Goal: Task Accomplishment & Management: Use online tool/utility

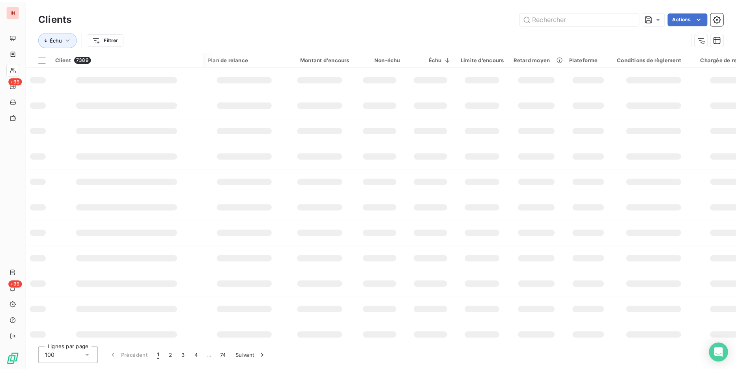
scroll to position [0, 93]
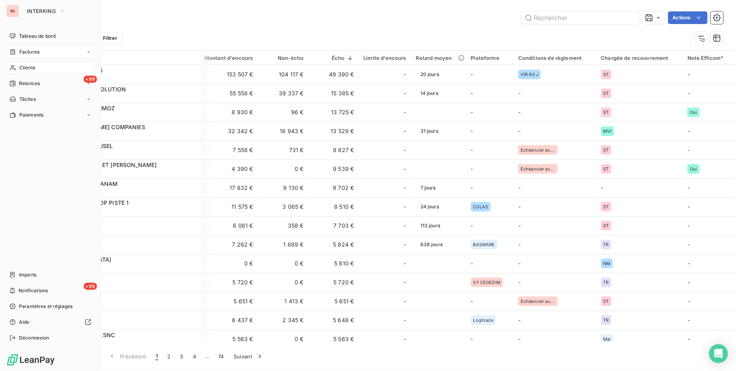
click at [34, 53] on span "Factures" at bounding box center [29, 51] width 20 height 7
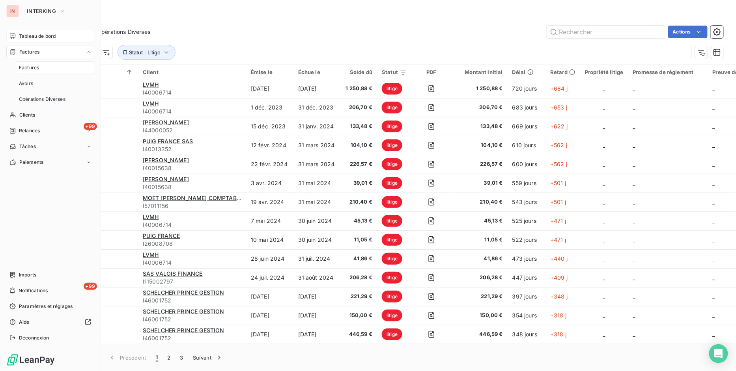
click at [39, 37] on span "Tableau de bord" at bounding box center [37, 36] width 37 height 7
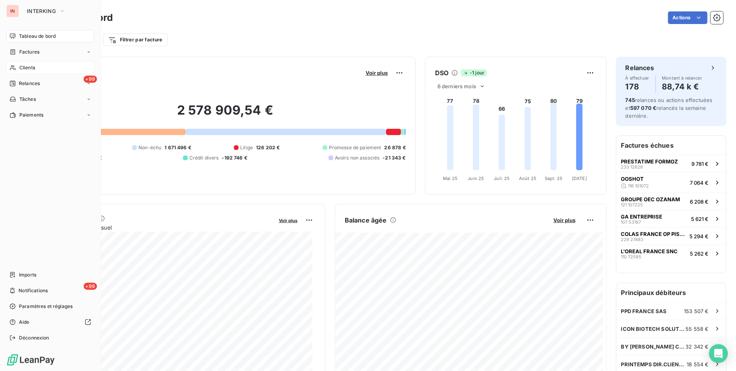
click at [37, 62] on div "Clients" at bounding box center [50, 68] width 88 height 13
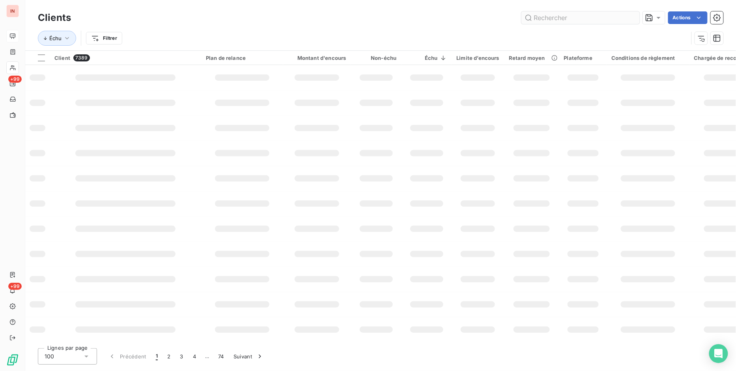
click at [565, 19] on input "text" at bounding box center [580, 17] width 118 height 13
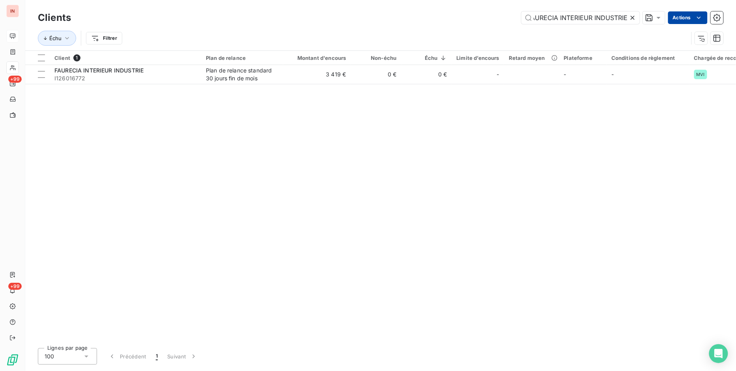
type input "FAURECIA INTERIEUR INDUSTRIE"
click at [671, 18] on html "IN +99 +99 Clients FAURECIA INTERIEUR INDUSTRIE Actions Échu Filtrer Client 1 P…" at bounding box center [368, 185] width 736 height 371
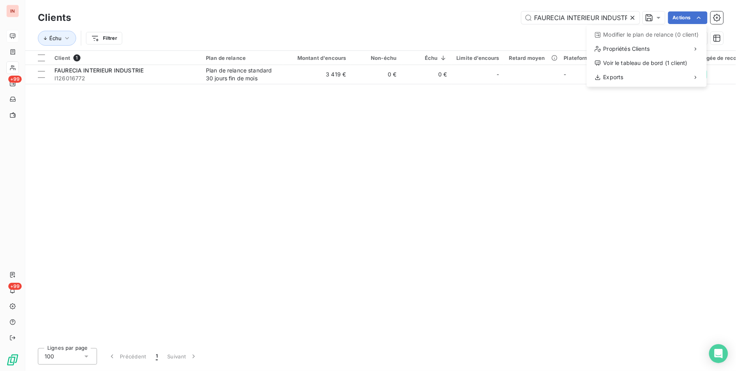
click at [658, 19] on html "IN +99 +99 Clients FAURECIA INTERIEUR INDUSTRIE Actions Modifier le plan de rel…" at bounding box center [368, 185] width 736 height 371
click at [632, 18] on icon at bounding box center [632, 18] width 4 height 4
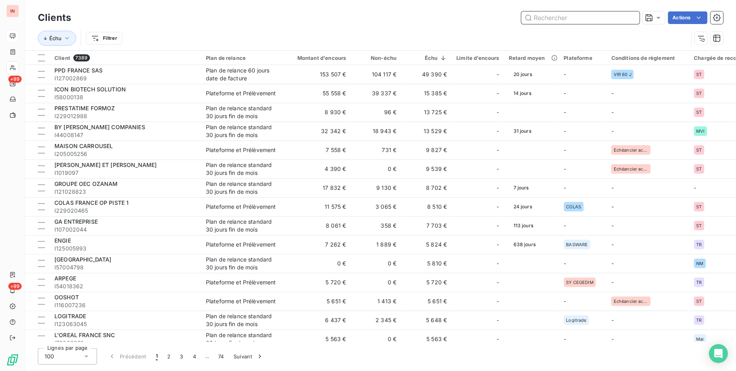
click at [565, 19] on input "text" at bounding box center [580, 17] width 118 height 13
paste input "FAURECIA INTERIEUR INDUSTRIE"
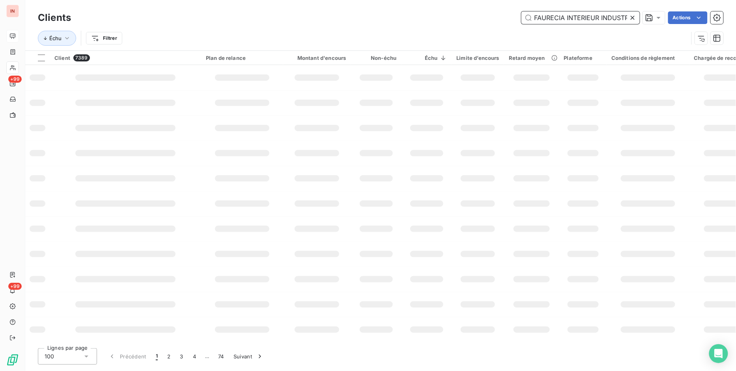
scroll to position [0, 7]
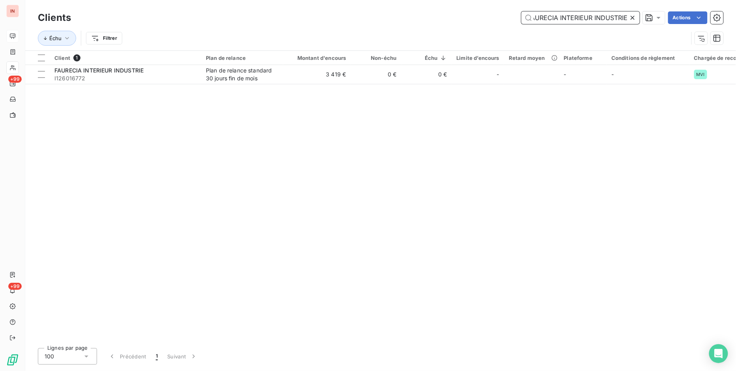
type input "FAURECIA INTERIEUR INDUSTRIE"
drag, startPoint x: 628, startPoint y: 15, endPoint x: 484, endPoint y: 15, distance: 143.5
click at [484, 15] on div "FAURECIA INTERIEUR INDUSTRIE Actions" at bounding box center [401, 17] width 643 height 13
click at [636, 20] on icon at bounding box center [632, 18] width 8 height 8
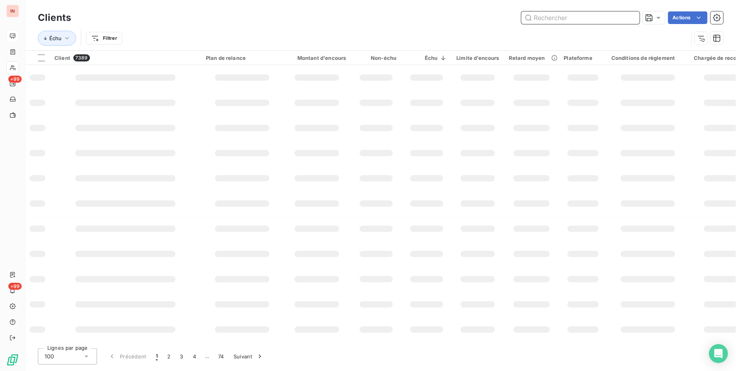
click at [577, 21] on input "text" at bounding box center [580, 17] width 118 height 13
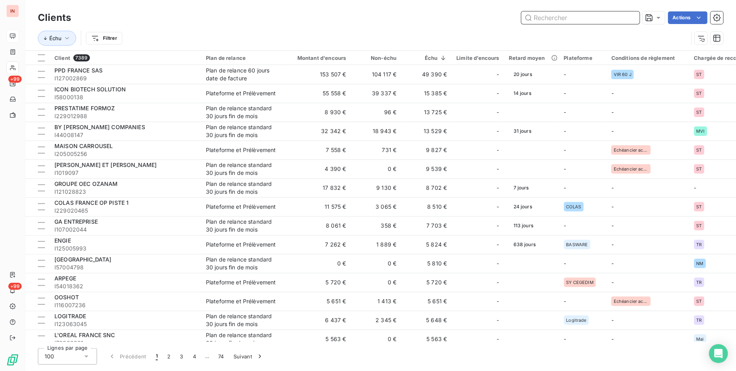
paste input "AMAURY SPORT ORGANISATION ASO - I119003163"
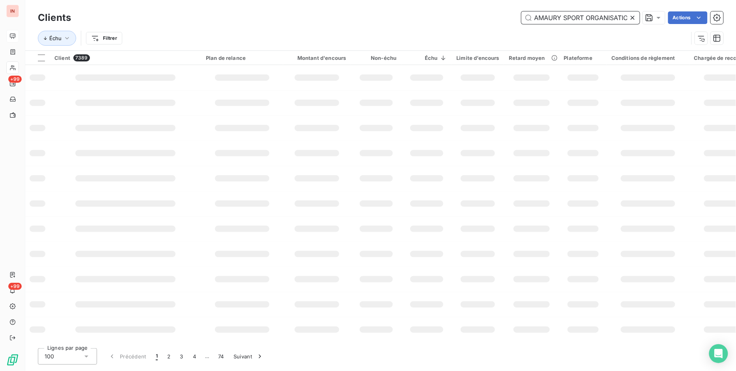
scroll to position [0, 60]
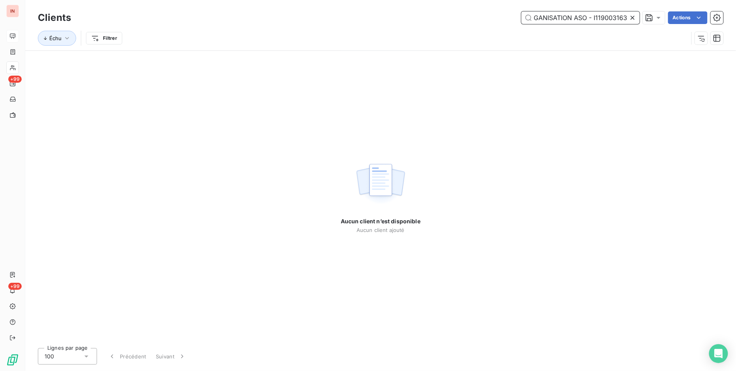
drag, startPoint x: 588, startPoint y: 19, endPoint x: 628, endPoint y: 17, distance: 40.3
click at [628, 17] on div "AMAURY SPORT ORGANISATION ASO - I119003163" at bounding box center [580, 17] width 118 height 13
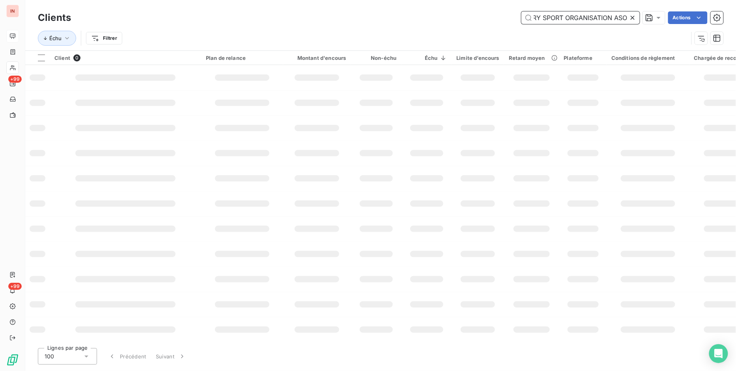
scroll to position [0, 21]
type input "AMAURY SPORT ORGANISATION ASO"
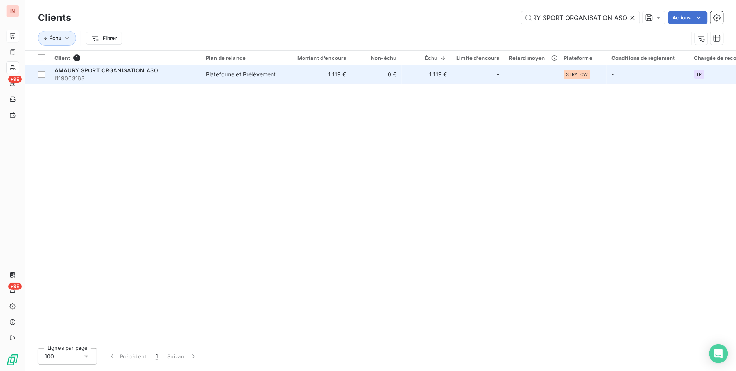
scroll to position [0, 0]
click at [189, 77] on span "I119003163" at bounding box center [125, 79] width 142 height 8
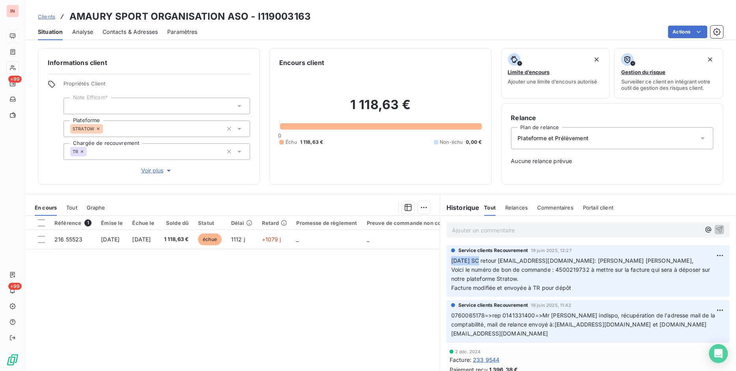
drag, startPoint x: 447, startPoint y: 259, endPoint x: 473, endPoint y: 259, distance: 25.6
click at [473, 259] on span "[DATE] SC retour [EMAIL_ADDRESS][DOMAIN_NAME]: [PERSON_NAME] [PERSON_NAME]," at bounding box center [572, 260] width 242 height 7
drag, startPoint x: 552, startPoint y: 272, endPoint x: 596, endPoint y: 271, distance: 43.8
click at [596, 271] on span "Voici le numéro de bon de commande : 4500219732 à mettre sur la facture qui ser…" at bounding box center [581, 275] width 261 height 16
click at [602, 285] on p "[DATE] SC retour [EMAIL_ADDRESS][DOMAIN_NAME]: [PERSON_NAME] Madame, Voici le n…" at bounding box center [588, 275] width 274 height 36
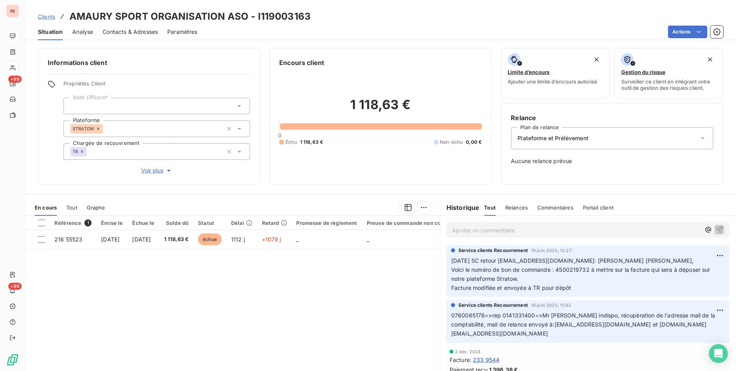
click at [586, 289] on p "[DATE] SC retour [EMAIL_ADDRESS][DOMAIN_NAME]: [PERSON_NAME] Madame, Voici le n…" at bounding box center [588, 275] width 274 height 36
click at [581, 291] on p "[DATE] SC retour [EMAIL_ADDRESS][DOMAIN_NAME]: [PERSON_NAME] Madame, Voici le n…" at bounding box center [588, 275] width 274 height 36
drag, startPoint x: 447, startPoint y: 259, endPoint x: 475, endPoint y: 259, distance: 27.2
click at [475, 259] on span "[DATE] SC retour [EMAIL_ADDRESS][DOMAIN_NAME]: [PERSON_NAME] [PERSON_NAME]," at bounding box center [572, 260] width 242 height 7
click at [576, 292] on p "[DATE] SC retour [EMAIL_ADDRESS][DOMAIN_NAME]: [PERSON_NAME] Madame, Voici le n…" at bounding box center [588, 275] width 274 height 36
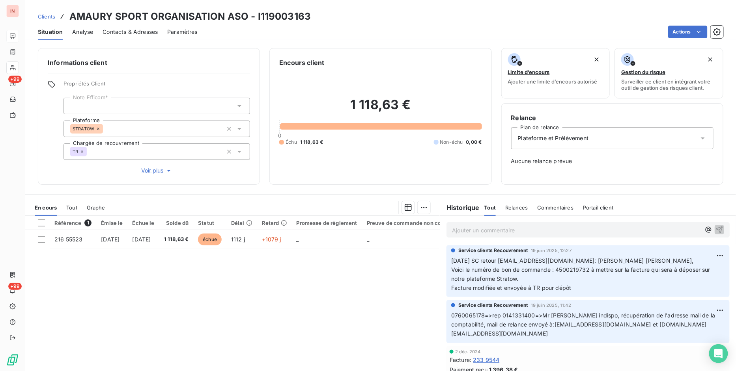
click at [574, 287] on p "[DATE] SC retour [EMAIL_ADDRESS][DOMAIN_NAME]: [PERSON_NAME] Madame, Voici le n…" at bounding box center [588, 275] width 274 height 36
click at [458, 261] on span "[DATE] SC retour [EMAIL_ADDRESS][DOMAIN_NAME]: [PERSON_NAME] [PERSON_NAME]," at bounding box center [572, 260] width 242 height 7
drag, startPoint x: 447, startPoint y: 260, endPoint x: 470, endPoint y: 260, distance: 22.5
click at [470, 260] on span "[DATE] SC retour [EMAIL_ADDRESS][DOMAIN_NAME]: [PERSON_NAME] [PERSON_NAME]," at bounding box center [572, 260] width 242 height 7
drag, startPoint x: 555, startPoint y: 267, endPoint x: 587, endPoint y: 267, distance: 31.5
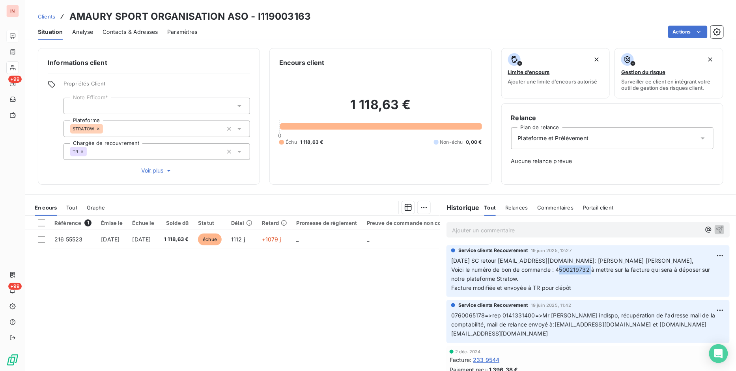
click at [587, 267] on span "Voici le numéro de bon de commande : 4500219732 à mettre sur la facture qui ser…" at bounding box center [581, 275] width 261 height 16
click at [606, 291] on p "[DATE] SC retour [EMAIL_ADDRESS][DOMAIN_NAME]: [PERSON_NAME] Madame, Voici le n…" at bounding box center [588, 275] width 274 height 36
drag, startPoint x: 551, startPoint y: 269, endPoint x: 583, endPoint y: 269, distance: 31.5
click at [583, 269] on span "Voici le numéro de bon de commande : 4500219732 à mettre sur la facture qui ser…" at bounding box center [581, 275] width 261 height 16
click at [583, 282] on p "[DATE] SC retour [EMAIL_ADDRESS][DOMAIN_NAME]: [PERSON_NAME] Madame, Voici le n…" at bounding box center [588, 275] width 274 height 36
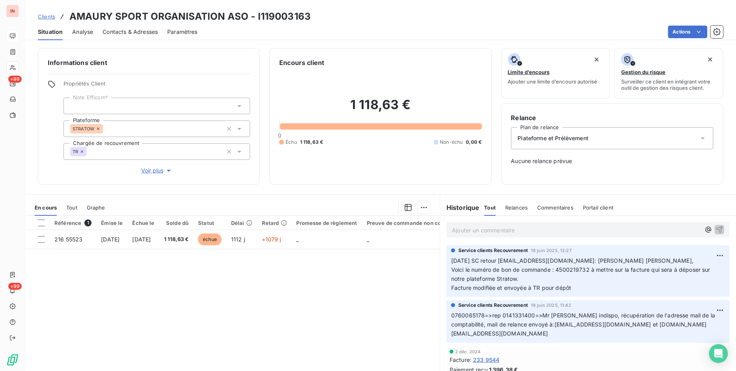
click at [44, 17] on span "Clients" at bounding box center [46, 16] width 17 height 6
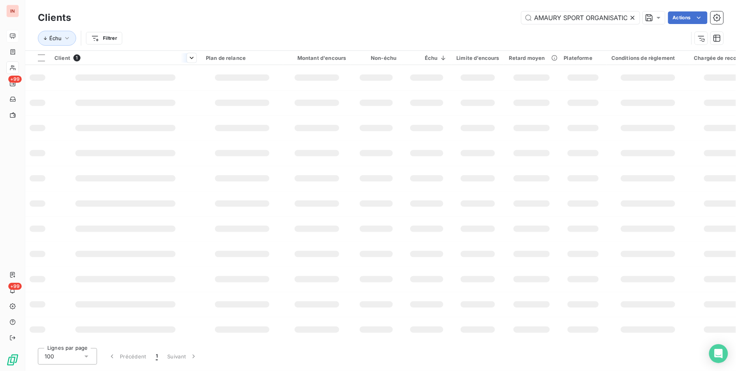
scroll to position [0, 21]
click at [110, 42] on html "IN +99 +99 Clients AMAURY SPORT ORGANISATION ASO Actions Échu Filtrer Client 1 …" at bounding box center [368, 185] width 736 height 371
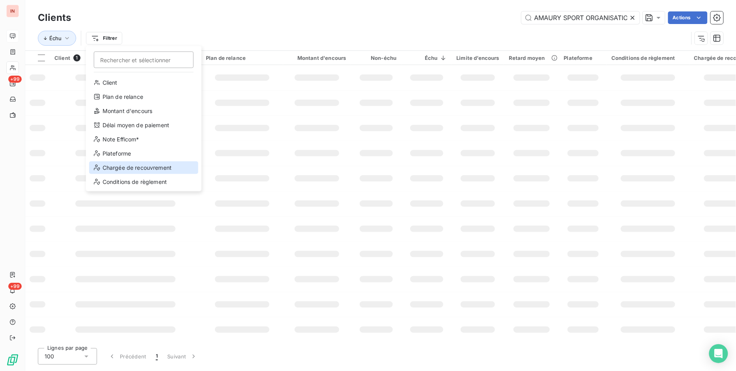
drag, startPoint x: 127, startPoint y: 166, endPoint x: 128, endPoint y: 157, distance: 9.2
click at [127, 166] on div "Chargée de recouvrement" at bounding box center [143, 168] width 109 height 13
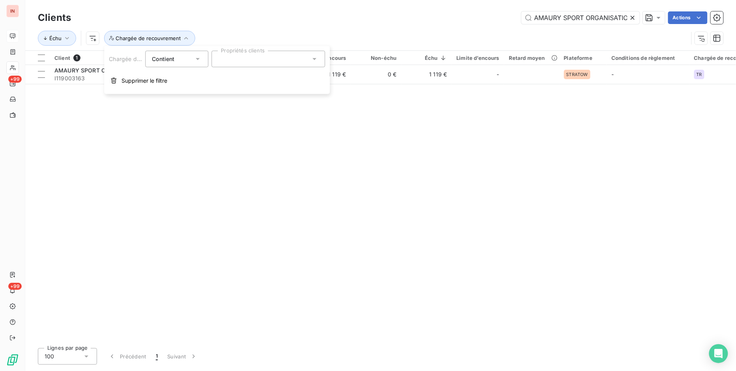
click at [285, 60] on div at bounding box center [268, 59] width 114 height 17
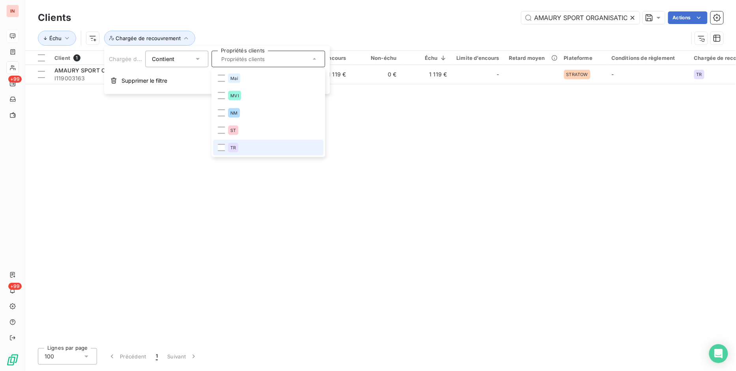
click at [225, 149] on li "TR" at bounding box center [268, 148] width 110 height 16
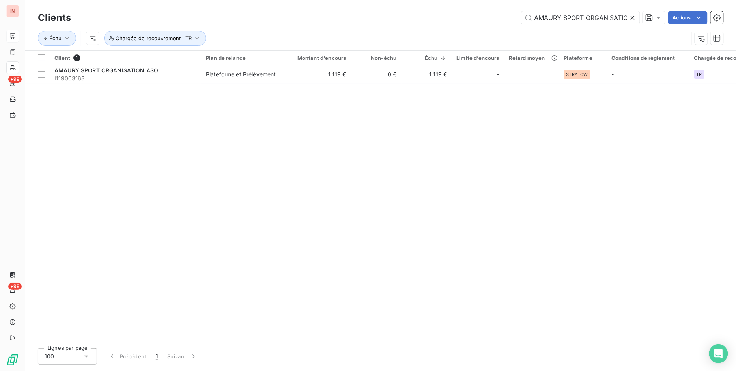
click at [390, 24] on div "Clients AMAURY SPORT ORGANISATION ASO Actions" at bounding box center [380, 17] width 685 height 17
click at [632, 18] on icon at bounding box center [632, 18] width 8 height 8
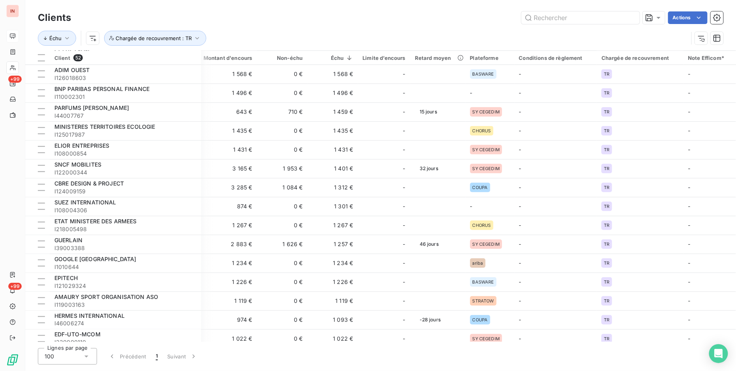
scroll to position [0, 94]
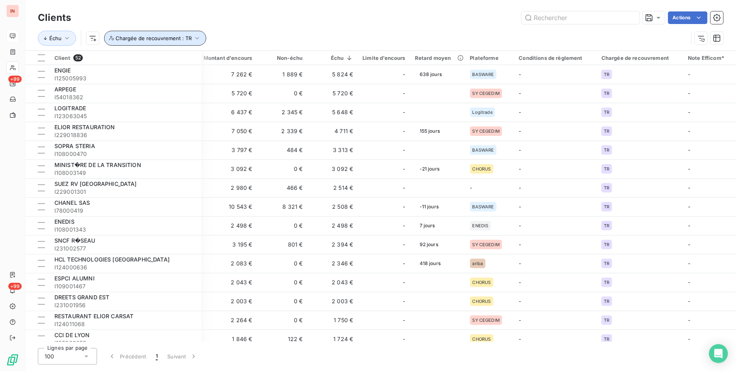
click at [174, 39] on span "Chargée de recouvrement : TR" at bounding box center [154, 38] width 76 height 6
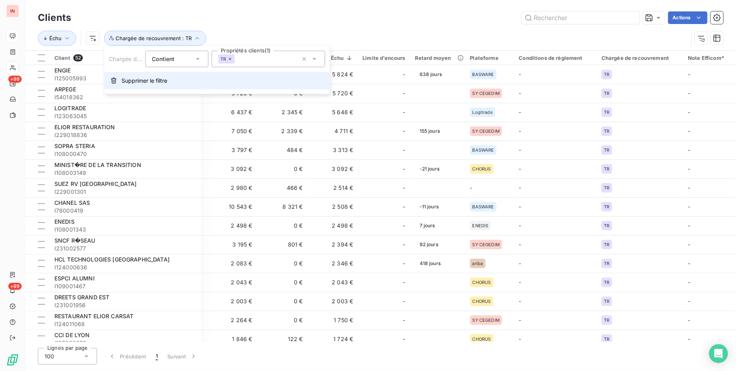
click at [162, 77] on span "Supprimer le filtre" at bounding box center [144, 81] width 46 height 8
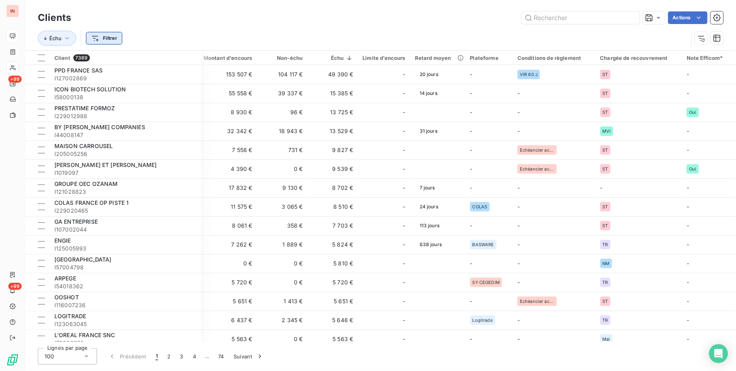
click at [93, 36] on html "IN +99 +99 Clients Actions Échu Filtrer Client 7389 Plan de relance Montant d'e…" at bounding box center [368, 185] width 736 height 371
click at [247, 21] on html "IN +99 +99 Clients Actions Échu Filtrer Client 7389 Plan de relance Montant d'e…" at bounding box center [368, 185] width 736 height 371
click at [116, 39] on html "IN +99 +99 Clients Actions Échu Filtrer Client 7389 Plan de relance Montant d'e…" at bounding box center [368, 185] width 736 height 371
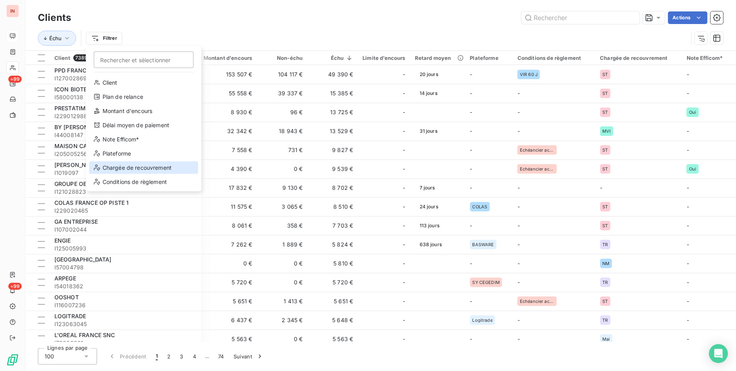
click at [147, 166] on div "Chargée de recouvrement" at bounding box center [143, 168] width 109 height 13
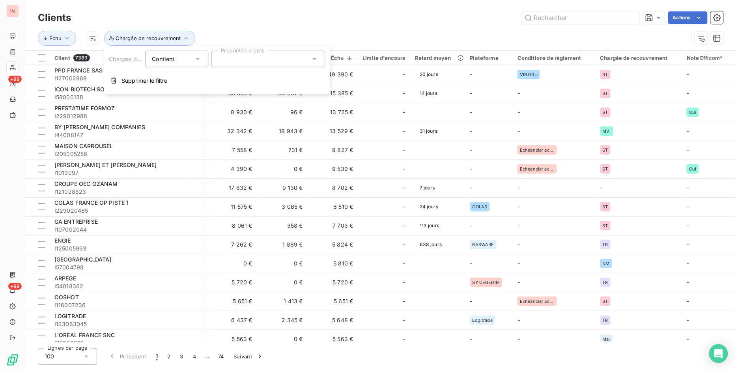
click at [263, 62] on div at bounding box center [268, 59] width 114 height 17
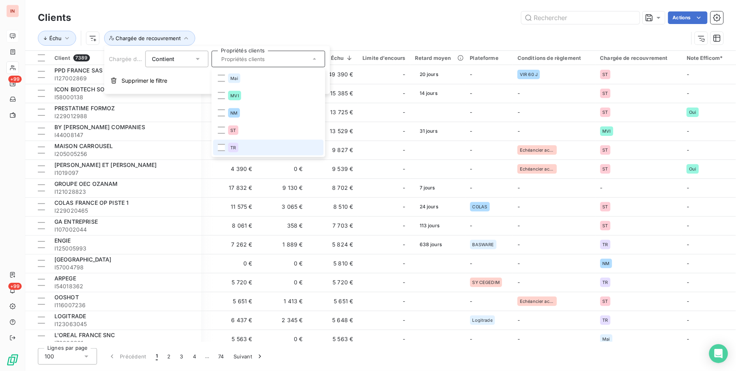
click at [231, 147] on span "TR" at bounding box center [233, 147] width 6 height 5
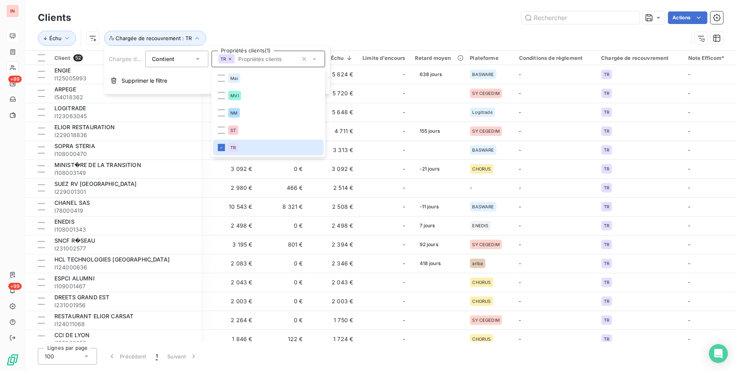
click at [406, 11] on div "Actions" at bounding box center [401, 17] width 643 height 13
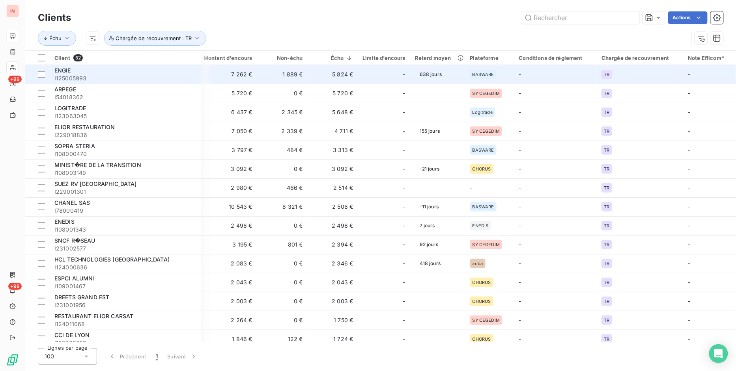
click at [336, 81] on td "5 824 €" at bounding box center [333, 74] width 50 height 19
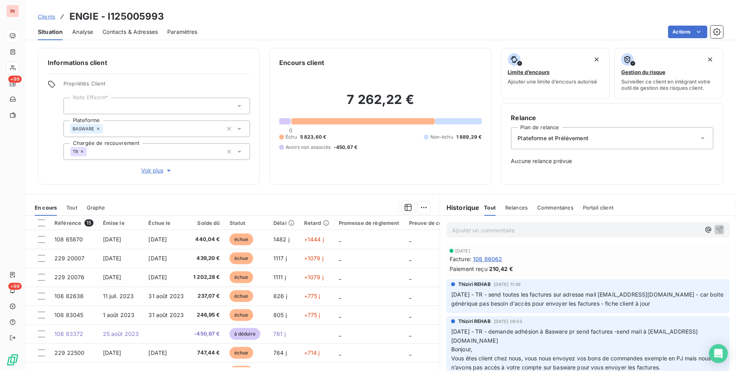
drag, startPoint x: 467, startPoint y: 306, endPoint x: 672, endPoint y: 306, distance: 205.0
click at [672, 306] on span "[DATE] - TR - send toutes les factures sur adresse mail [EMAIL_ADDRESS][DOMAIN_…" at bounding box center [588, 299] width 274 height 16
click at [51, 16] on span "Clients" at bounding box center [46, 16] width 17 height 6
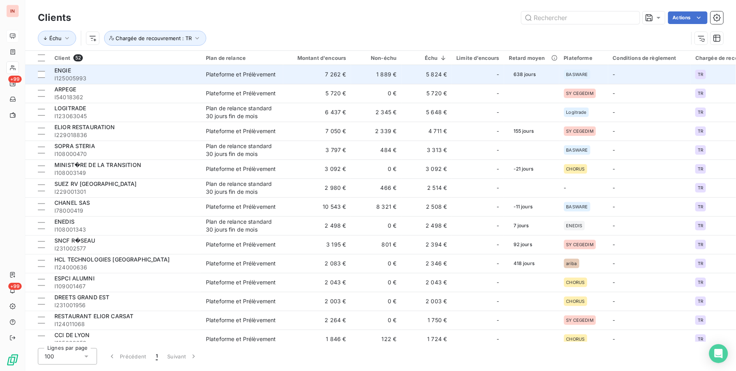
click at [434, 72] on td "5 824 €" at bounding box center [426, 74] width 50 height 19
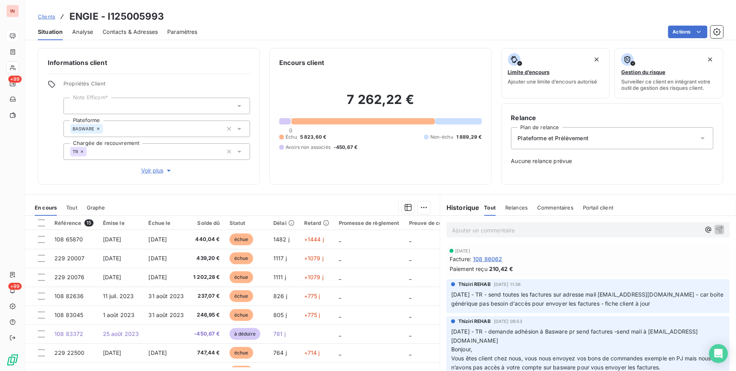
click at [468, 287] on span "Thiziri REHAB" at bounding box center [474, 284] width 32 height 7
drag, startPoint x: 448, startPoint y: 295, endPoint x: 489, endPoint y: 294, distance: 41.0
click at [489, 294] on span "[DATE] - TR - send toutes les factures sur adresse mail [EMAIL_ADDRESS][DOMAIN_…" at bounding box center [588, 299] width 274 height 16
click at [484, 301] on span "[DATE] - TR - send toutes les factures sur adresse mail [EMAIL_ADDRESS][DOMAIN_…" at bounding box center [588, 299] width 274 height 16
click at [50, 18] on span "Clients" at bounding box center [46, 16] width 17 height 6
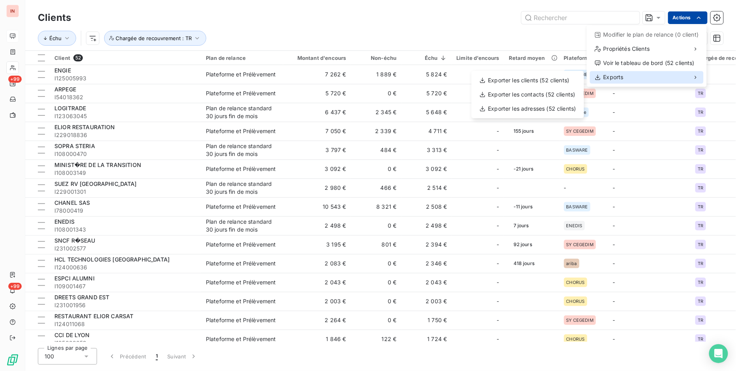
click at [618, 75] on span "Exports" at bounding box center [613, 77] width 20 height 8
click at [530, 108] on div "Exporter les adresses (52 clients)" at bounding box center [528, 109] width 106 height 13
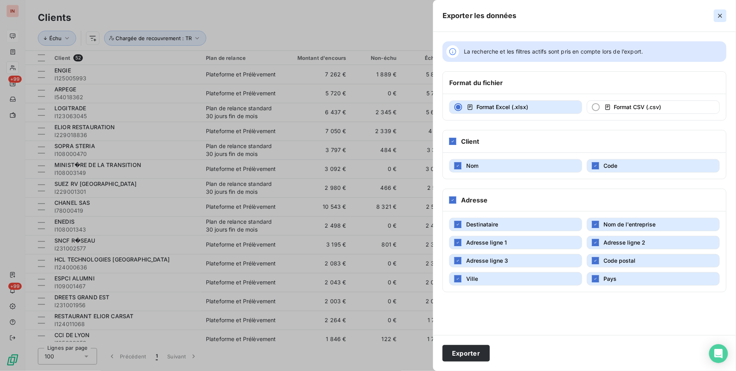
click at [718, 13] on icon "button" at bounding box center [720, 16] width 8 height 8
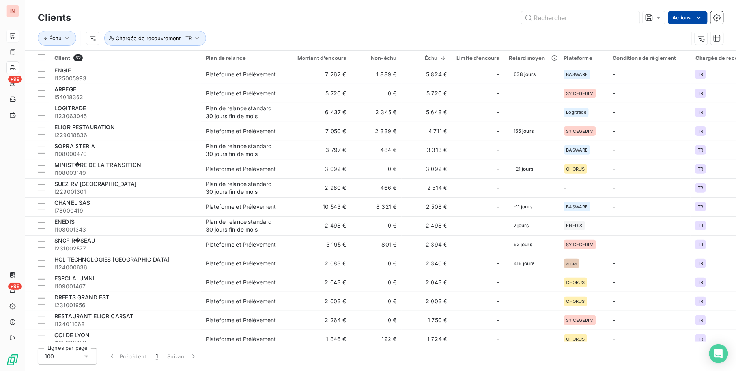
click at [676, 16] on html "IN +99 +99 Clients Actions Échu Chargée de recouvrement : TR Client 52 Plan de …" at bounding box center [368, 185] width 736 height 371
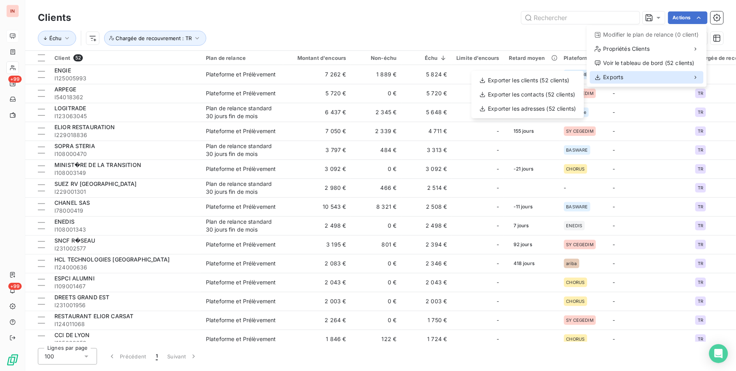
click at [620, 78] on span "Exports" at bounding box center [613, 77] width 20 height 8
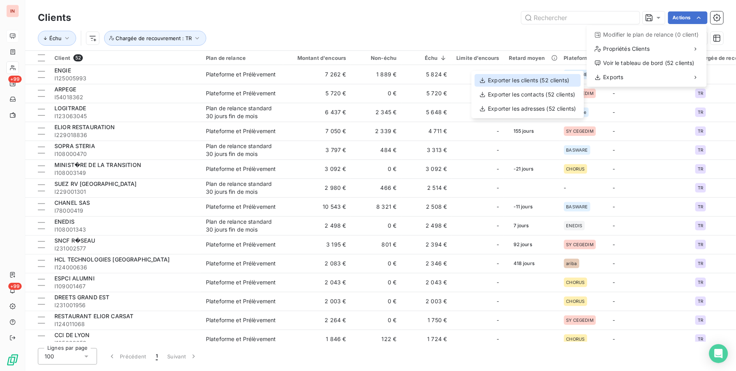
click at [510, 79] on div "Exporter les clients (52 clients)" at bounding box center [528, 80] width 106 height 13
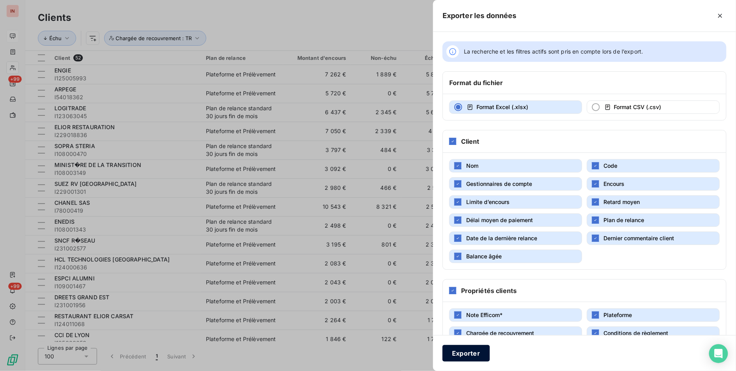
click at [470, 357] on button "Exporter" at bounding box center [465, 353] width 47 height 17
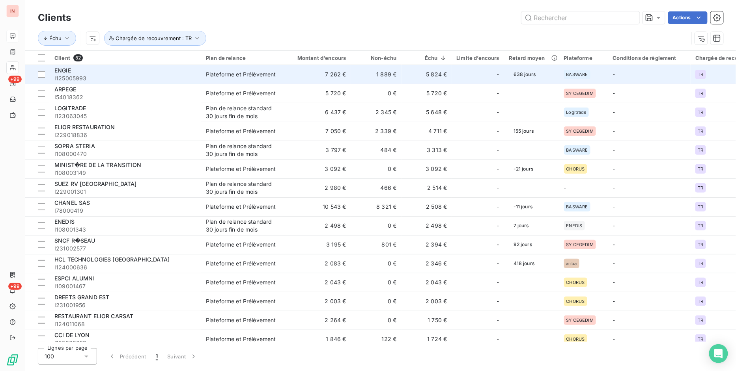
click at [459, 77] on div "-" at bounding box center [478, 74] width 43 height 13
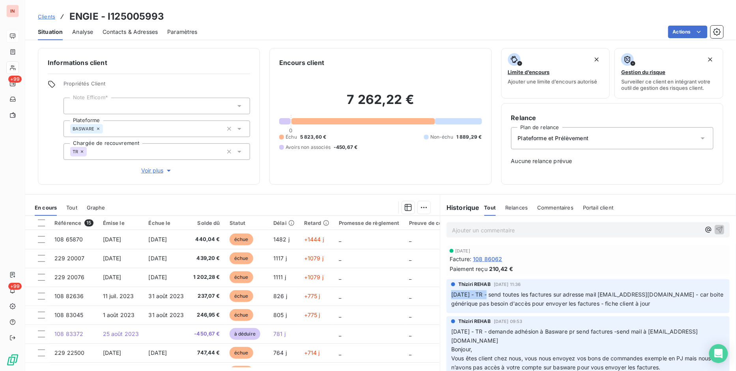
drag, startPoint x: 445, startPoint y: 294, endPoint x: 485, endPoint y: 296, distance: 39.9
click at [485, 296] on div "Thiziri REHAB [DATE] 11:36 [DATE] - TR - send toutes les factures sur adresse m…" at bounding box center [587, 297] width 283 height 34
drag, startPoint x: 484, startPoint y: 269, endPoint x: 510, endPoint y: 268, distance: 25.6
click at [510, 268] on div "Paiement reçu 210,42 €" at bounding box center [587, 269] width 277 height 8
click at [513, 303] on span "[DATE] - TR - send toutes les factures sur adresse mail [EMAIL_ADDRESS][DOMAIN_…" at bounding box center [588, 299] width 274 height 16
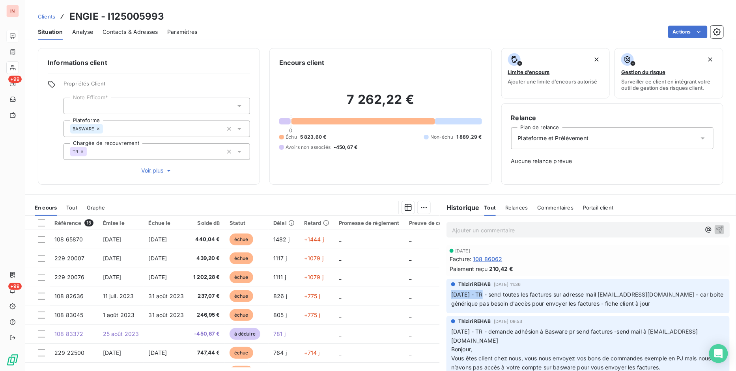
drag, startPoint x: 447, startPoint y: 293, endPoint x: 477, endPoint y: 293, distance: 30.8
click at [477, 293] on div "Thiziri REHAB [DATE] 11:36 [DATE] - TR - send toutes les factures sur adresse m…" at bounding box center [587, 297] width 283 height 34
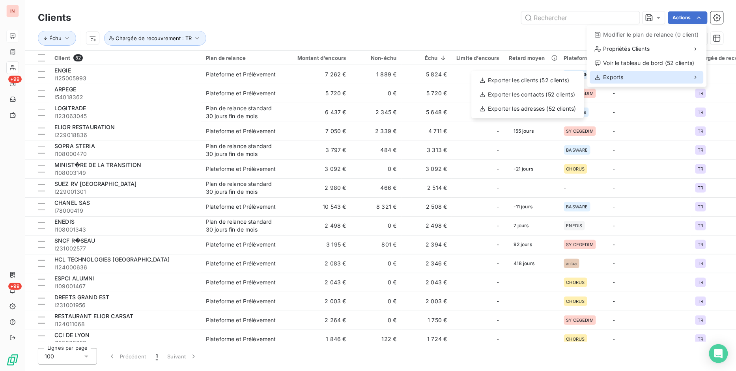
click at [628, 78] on div "Exports" at bounding box center [647, 77] width 114 height 13
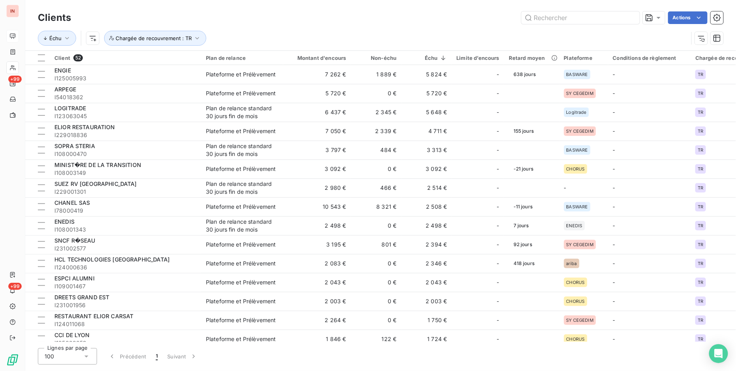
click at [434, 306] on html "IN +99 +99 Clients Actions Échu Chargée de recouvrement : TR Client 52 Plan de …" at bounding box center [368, 185] width 736 height 371
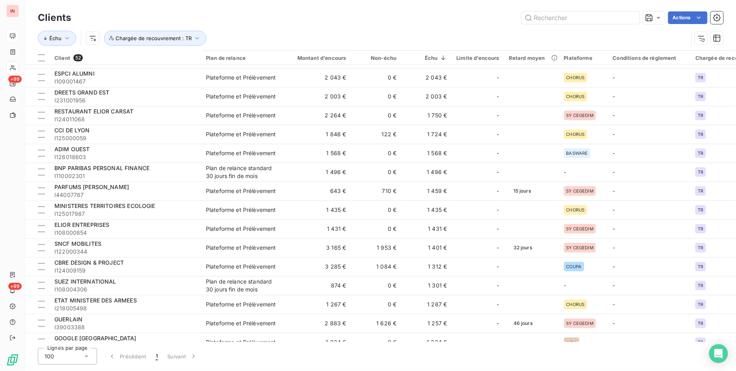
scroll to position [199, 0]
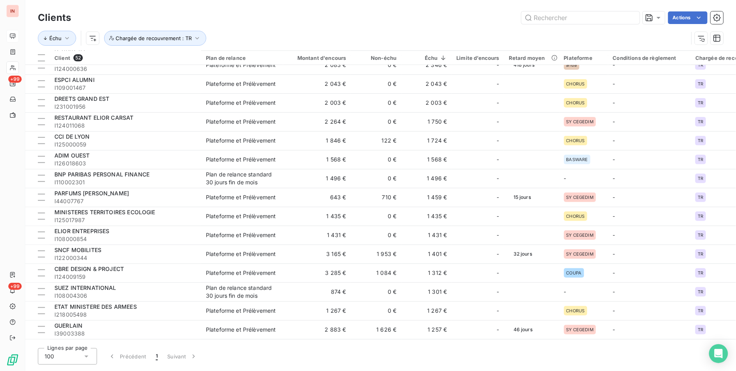
click at [674, 32] on div "Échu Chargée de recouvrement : TR" at bounding box center [363, 38] width 650 height 15
click at [690, 17] on html "IN +99 +99 Clients Actions Échu Chargée de recouvrement : TR Client 52 Plan de …" at bounding box center [368, 185] width 736 height 371
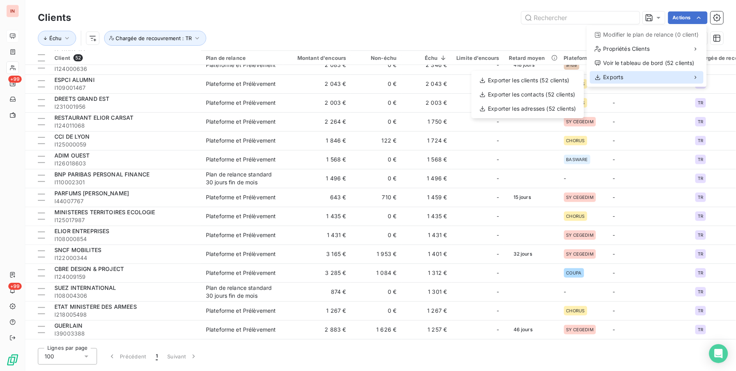
click at [620, 78] on span "Exports" at bounding box center [613, 77] width 20 height 8
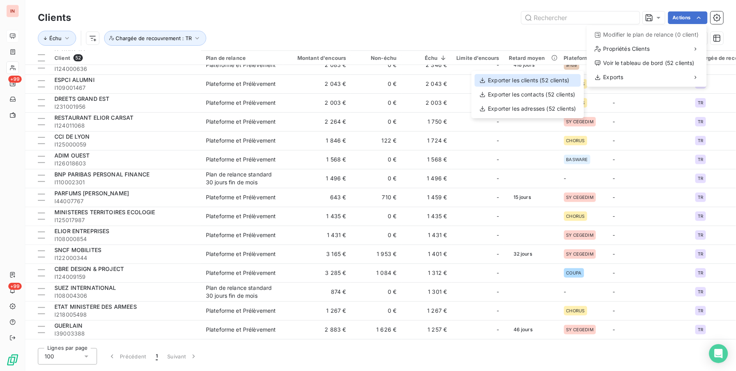
click at [544, 79] on div "Exporter les clients (52 clients)" at bounding box center [528, 80] width 106 height 13
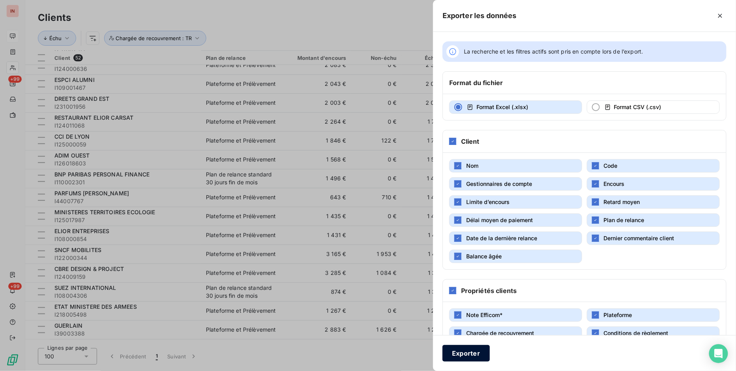
click at [471, 353] on button "Exporter" at bounding box center [465, 353] width 47 height 17
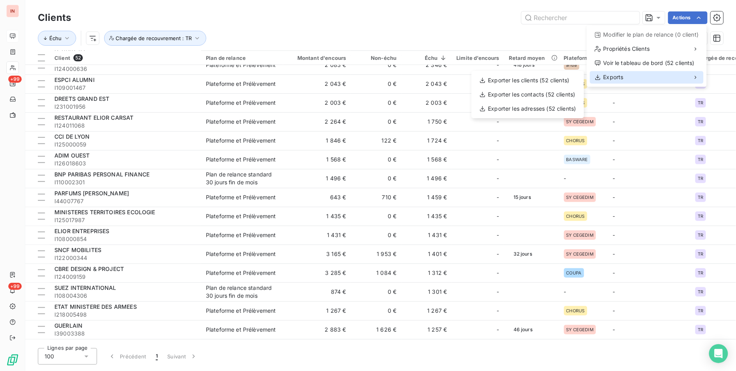
click at [637, 75] on div "Exports" at bounding box center [647, 77] width 114 height 13
click at [431, 4] on html "IN +99 +99 Clients Actions Modifier le plan de relance (0 client) Propriétés Cl…" at bounding box center [368, 185] width 736 height 371
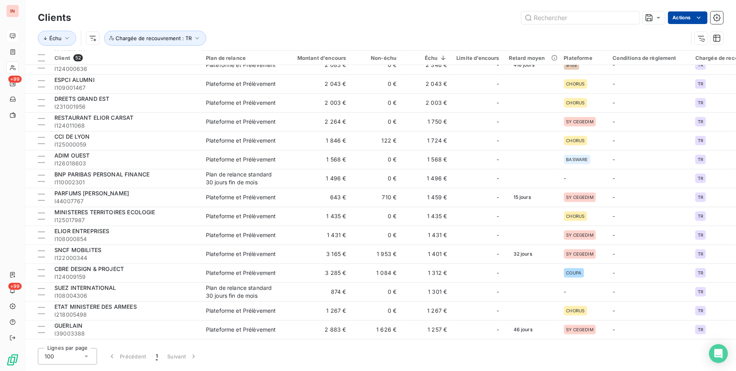
click at [689, 22] on html "IN +99 +99 Clients Actions Échu Chargée de recouvrement : TR Client 52 Plan de …" at bounding box center [368, 185] width 736 height 371
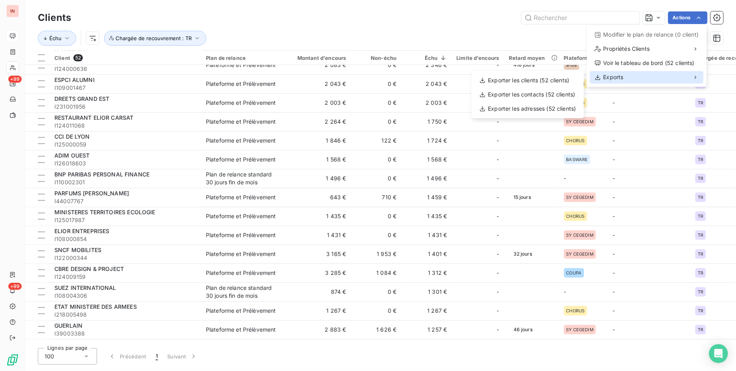
click at [621, 77] on span "Exports" at bounding box center [613, 77] width 20 height 8
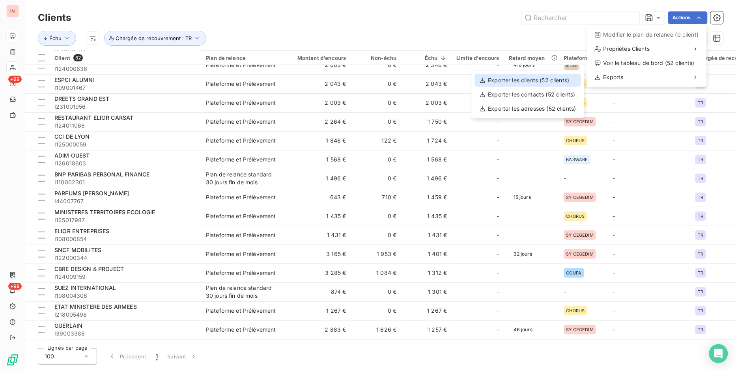
click at [546, 80] on div "Exporter les clients (52 clients)" at bounding box center [528, 80] width 106 height 13
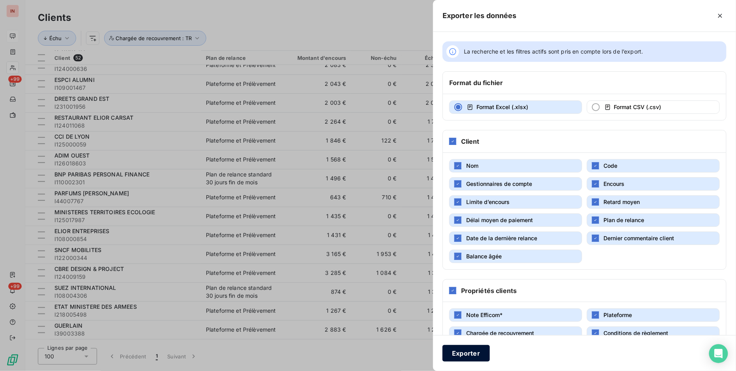
click at [475, 354] on button "Exporter" at bounding box center [465, 353] width 47 height 17
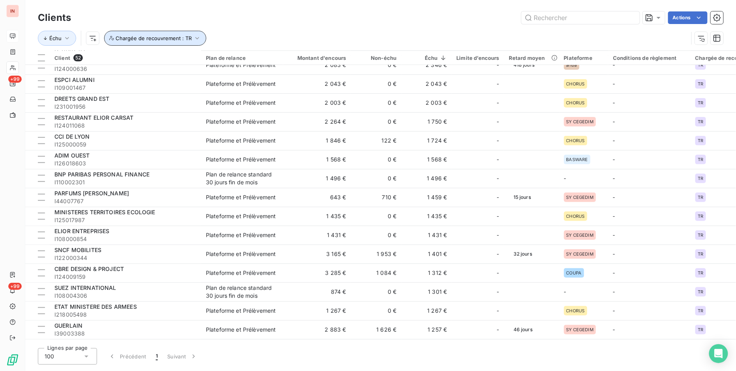
click at [164, 41] on span "Chargée de recouvrement : TR" at bounding box center [154, 38] width 76 height 6
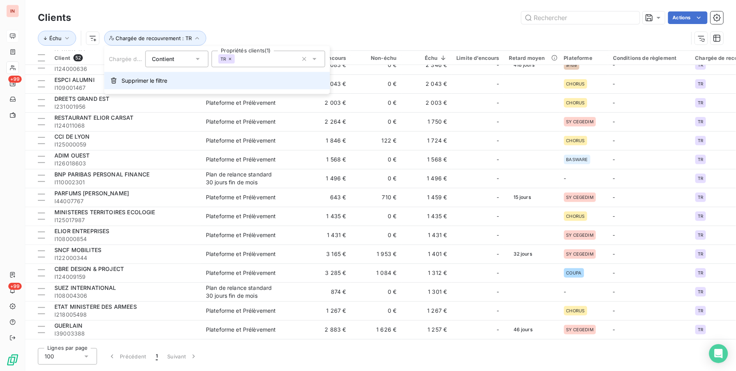
click at [130, 80] on span "Supprimer le filtre" at bounding box center [144, 81] width 46 height 8
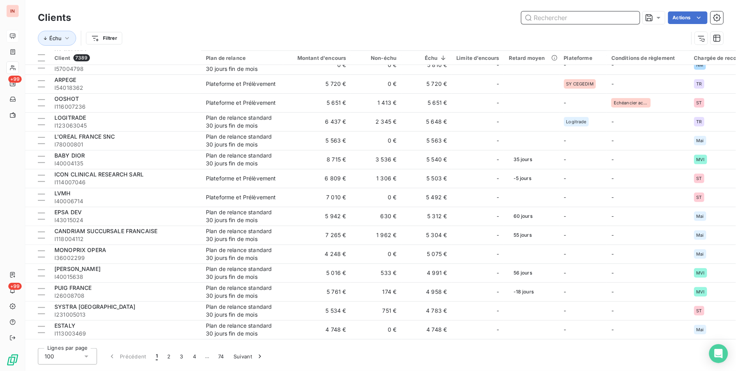
click at [572, 16] on input "text" at bounding box center [580, 17] width 118 height 13
paste input "SAMSONITE EUROPE [GEOGRAPHIC_DATA]"
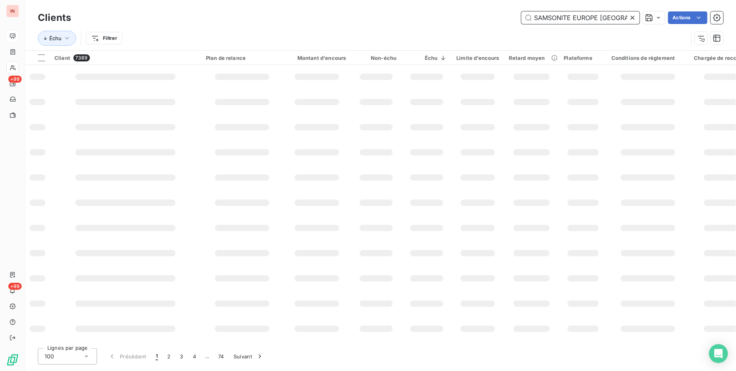
scroll to position [0, 0]
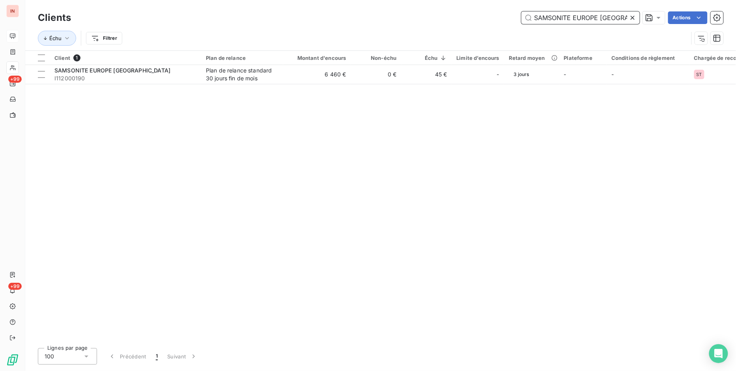
type input "SAMSONITE EUROPE [GEOGRAPHIC_DATA]"
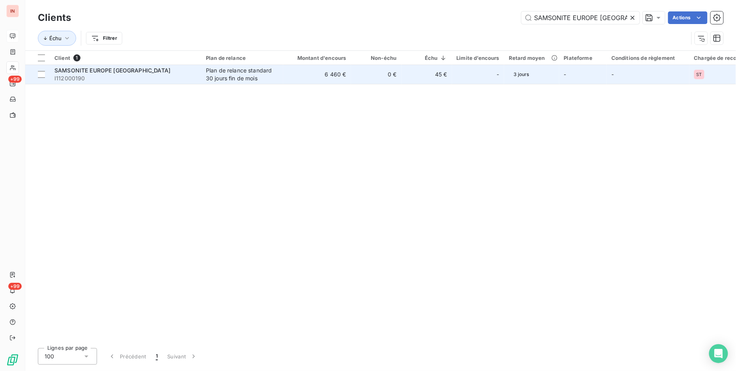
drag, startPoint x: 345, startPoint y: 89, endPoint x: 347, endPoint y: 77, distance: 12.8
click at [346, 88] on div "Client 1 Plan de relance Montant d'encours Non-échu Échu Limite d’encours Retar…" at bounding box center [380, 196] width 710 height 291
click at [347, 75] on td "6 460 €" at bounding box center [317, 74] width 68 height 19
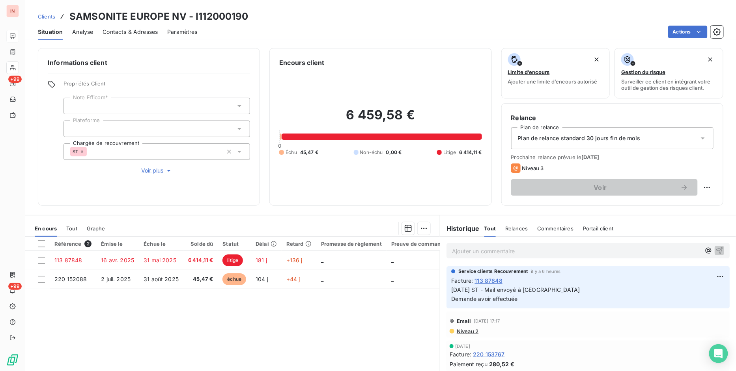
click at [550, 299] on p "[DATE] ST - Mail envoyé à [GEOGRAPHIC_DATA] Demande avoir effectuée" at bounding box center [588, 295] width 274 height 18
click at [492, 302] on p "[DATE] ST - Mail envoyé à [GEOGRAPHIC_DATA] Demande avoir effectuée" at bounding box center [588, 295] width 274 height 18
click at [713, 274] on html "IN +99 +99 Clients SAMSONITE EUROPE NV - I112000190 Situation Analyse Contacts …" at bounding box center [368, 185] width 736 height 371
click at [695, 291] on div "Editer" at bounding box center [688, 294] width 44 height 13
click at [531, 302] on p "[DATE] ST - Mail envoyé à [GEOGRAPHIC_DATA] Demande avoir effectuée" at bounding box center [582, 295] width 263 height 18
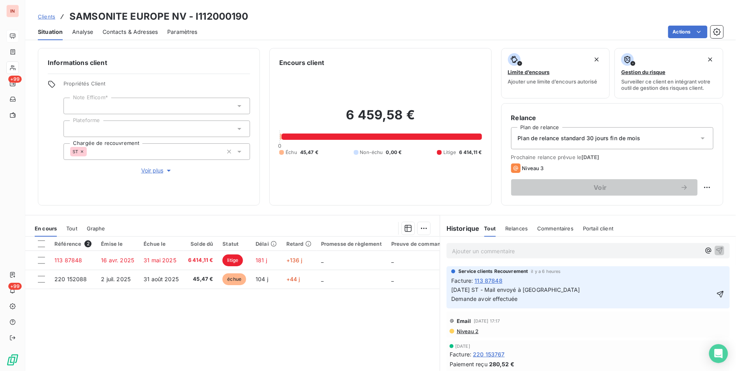
click at [561, 291] on p "[DATE] ST - Mail envoyé à [GEOGRAPHIC_DATA] Demande avoir effectuée" at bounding box center [582, 295] width 263 height 18
click at [717, 293] on icon "button" at bounding box center [720, 294] width 7 height 7
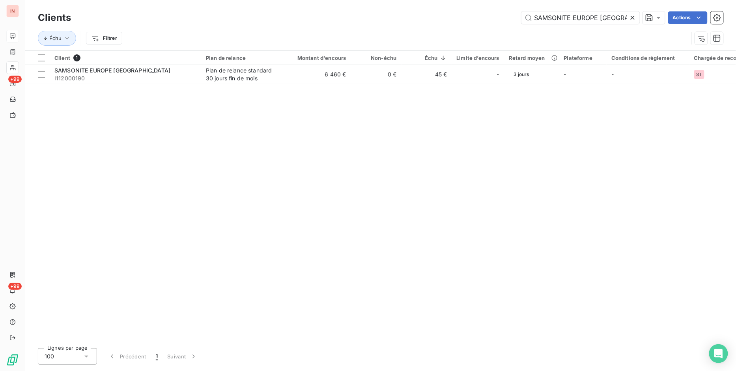
click at [632, 19] on icon at bounding box center [632, 18] width 8 height 8
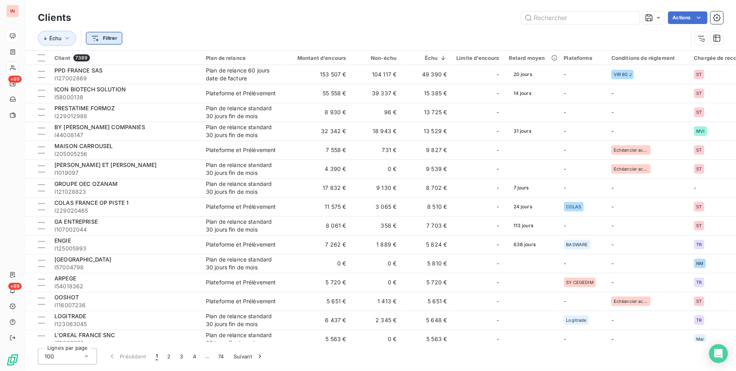
click at [117, 39] on html "IN +99 +99 Clients Actions Échu Filtrer Client 7389 Plan de relance Montant d'e…" at bounding box center [368, 185] width 736 height 371
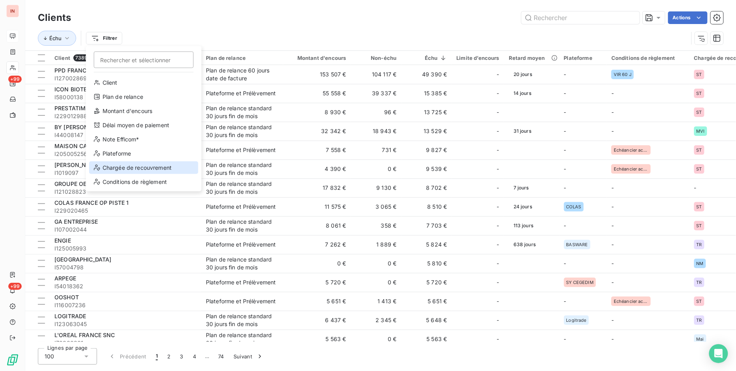
click at [125, 166] on div "Chargée de recouvrement" at bounding box center [143, 168] width 109 height 13
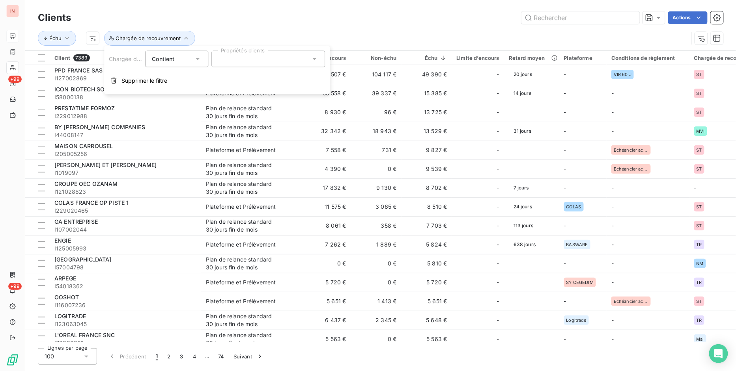
click at [260, 62] on div at bounding box center [268, 59] width 114 height 17
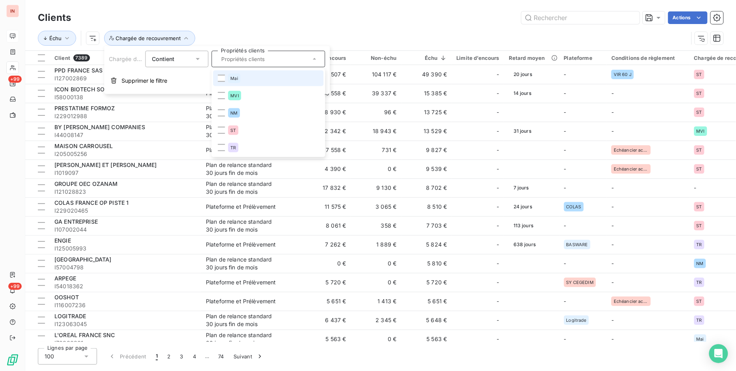
click at [232, 81] on div "Mai" at bounding box center [234, 78] width 12 height 9
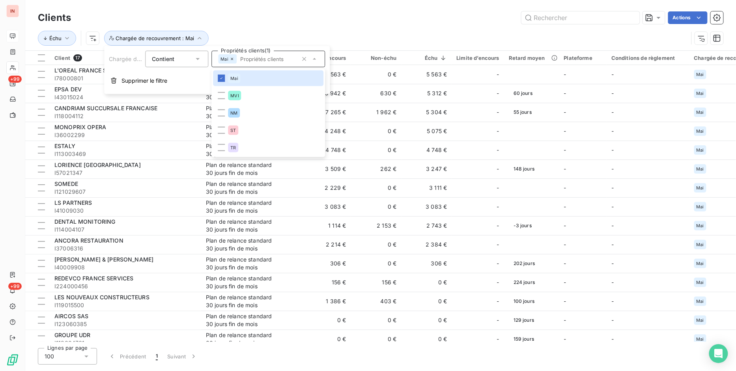
click at [353, 26] on div "Échu Chargée de recouvrement : Mai" at bounding box center [380, 38] width 685 height 24
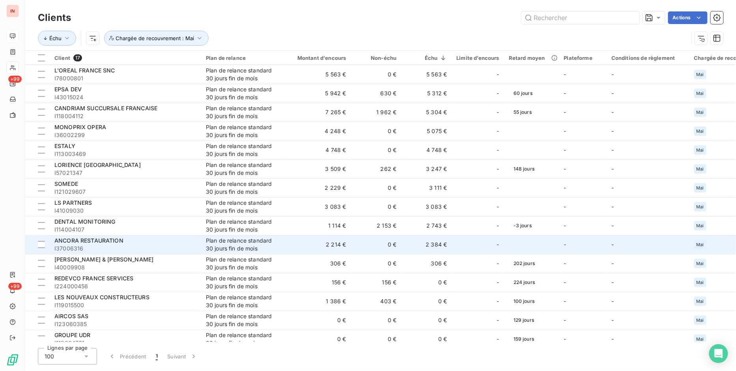
click at [284, 241] on td "2 214 €" at bounding box center [317, 244] width 68 height 19
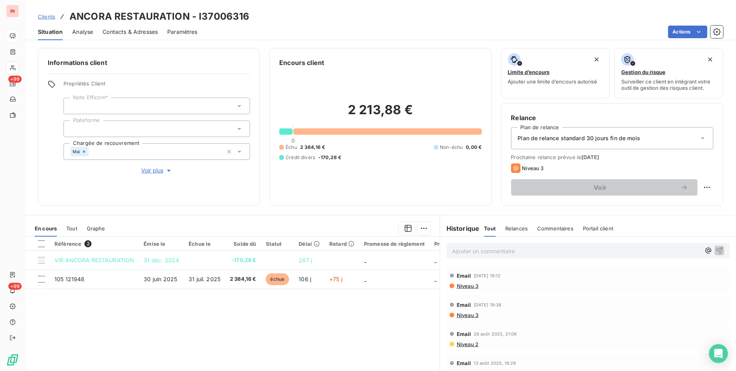
click at [237, 151] on icon at bounding box center [239, 152] width 4 height 2
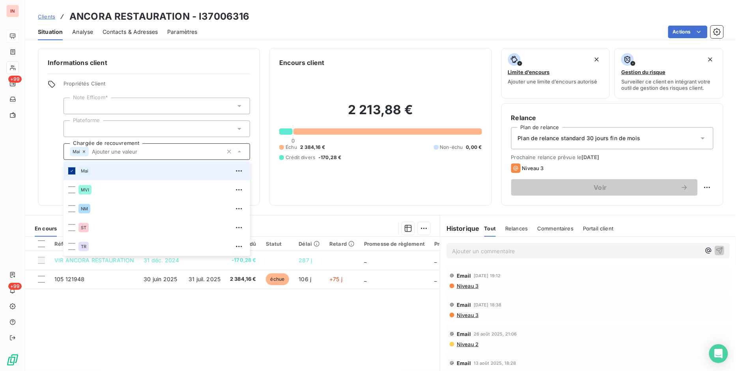
click at [69, 170] on icon at bounding box center [71, 171] width 5 height 5
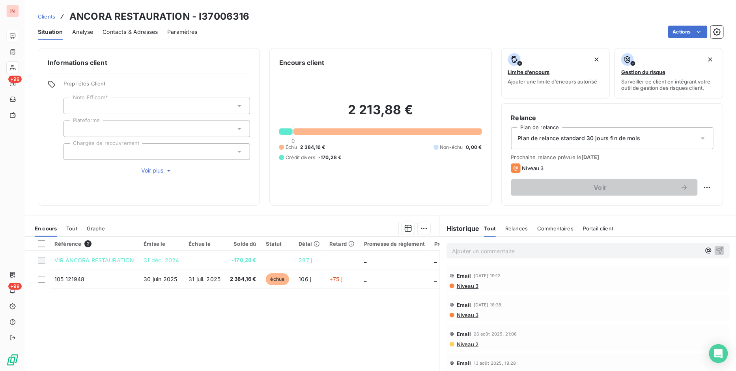
click at [380, 26] on div "Actions" at bounding box center [465, 32] width 516 height 13
click at [47, 16] on span "Clients" at bounding box center [46, 16] width 17 height 6
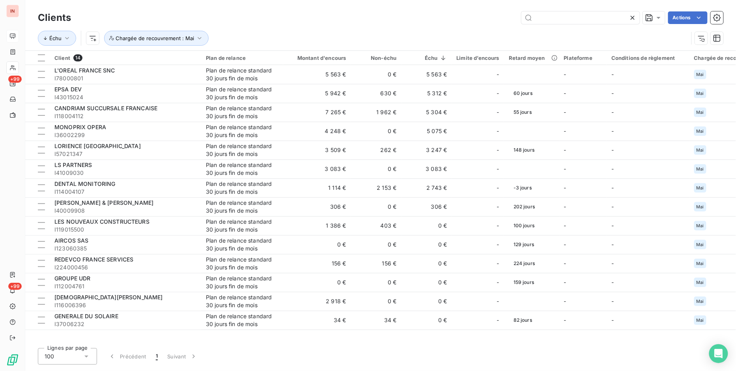
click at [286, 24] on div "Clients Actions" at bounding box center [380, 17] width 685 height 17
click at [148, 41] on span "Chargée de recouvrement : Mai" at bounding box center [155, 38] width 78 height 6
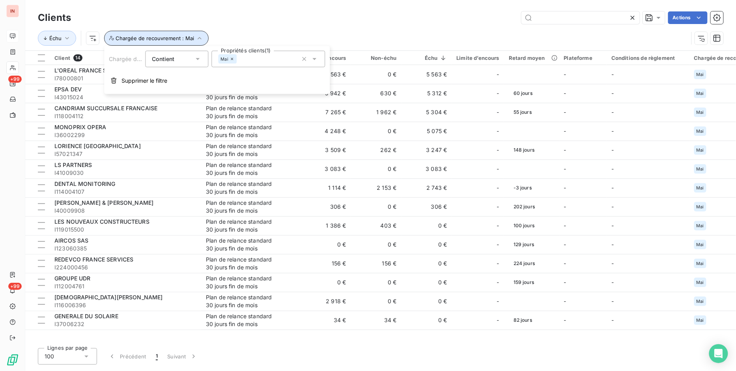
click at [148, 41] on span "Chargée de recouvrement : Mai" at bounding box center [155, 38] width 78 height 6
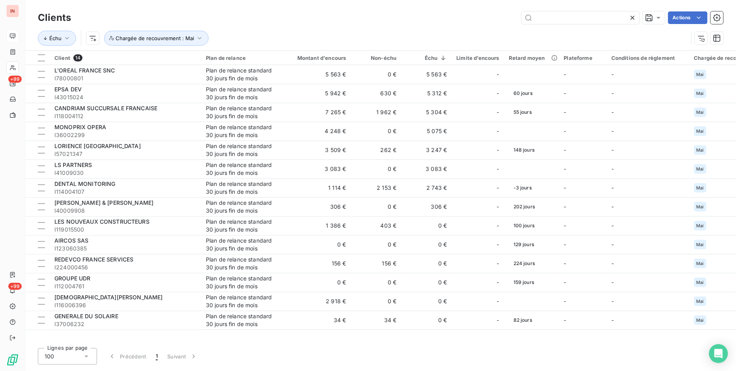
click at [367, 29] on div "Échu Chargée de recouvrement : Mai" at bounding box center [380, 38] width 685 height 24
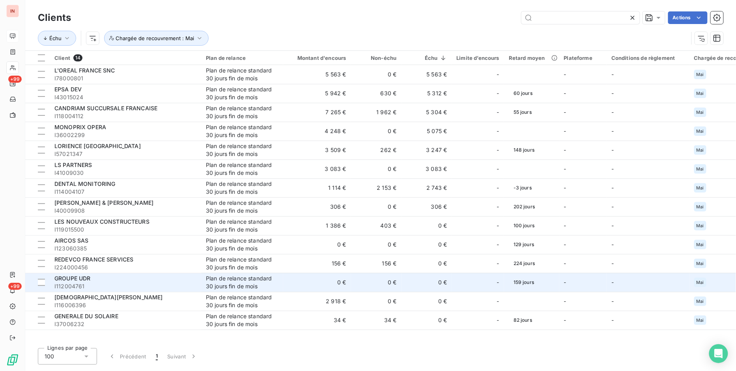
click at [127, 281] on div "GROUPE UDR" at bounding box center [125, 279] width 142 height 8
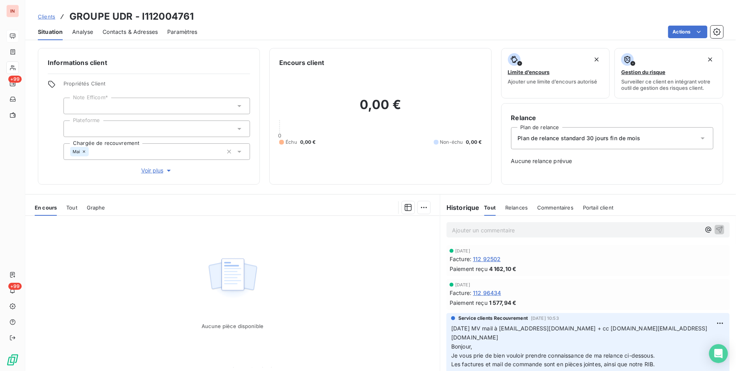
click at [45, 15] on span "Clients" at bounding box center [46, 16] width 17 height 6
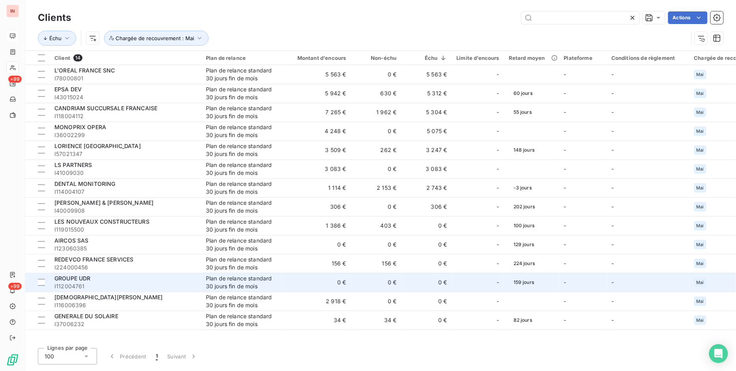
click at [132, 281] on div "GROUPE UDR" at bounding box center [125, 279] width 142 height 8
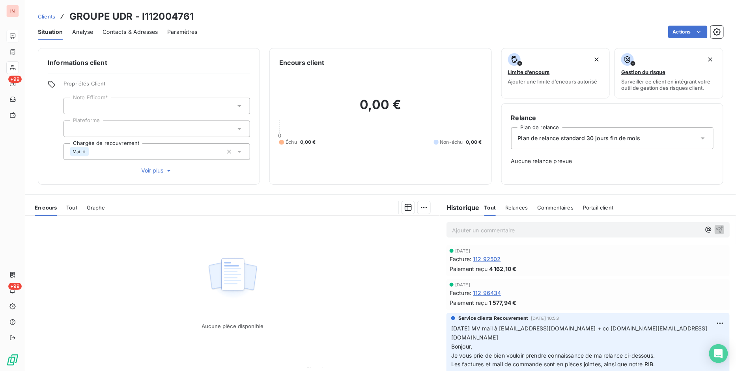
click at [47, 15] on span "Clients" at bounding box center [46, 16] width 17 height 6
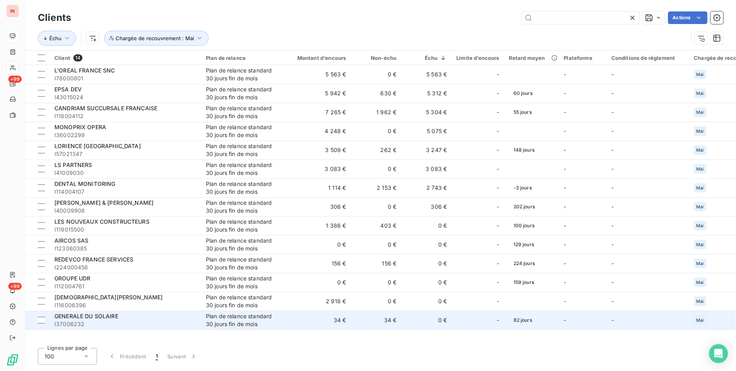
click at [100, 319] on span "GENERALE DU SOLAIRE" at bounding box center [86, 316] width 64 height 7
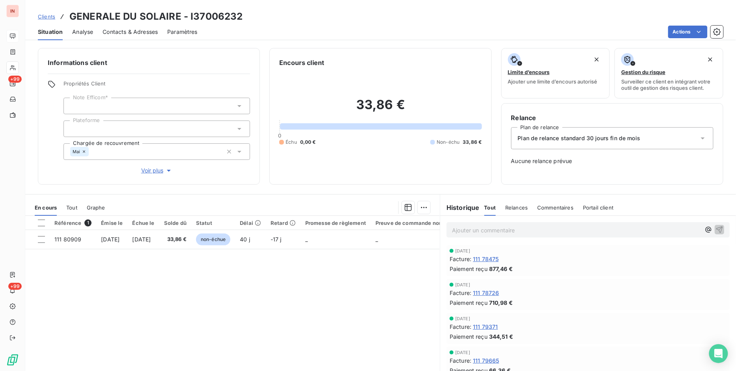
click at [100, 319] on div "Référence 1 Émise le Échue le Solde dû Statut Délai Retard Promesse de règlemen…" at bounding box center [232, 292] width 414 height 152
click at [49, 16] on span "Clients" at bounding box center [46, 16] width 17 height 6
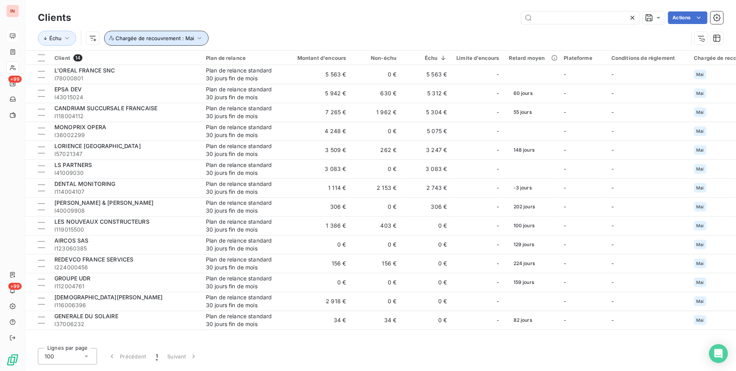
click at [199, 38] on icon "button" at bounding box center [200, 38] width 8 height 8
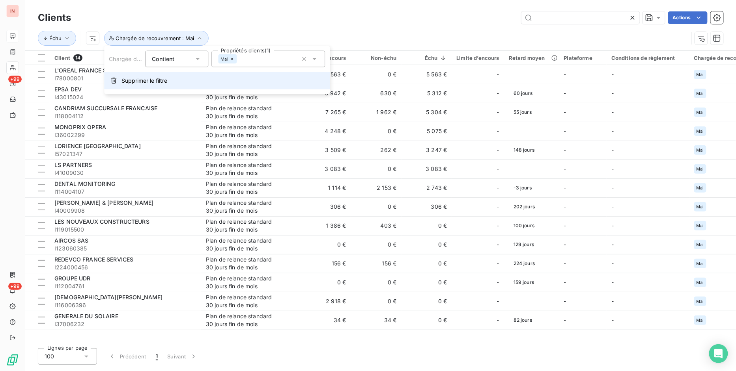
click at [135, 80] on span "Supprimer le filtre" at bounding box center [144, 81] width 46 height 8
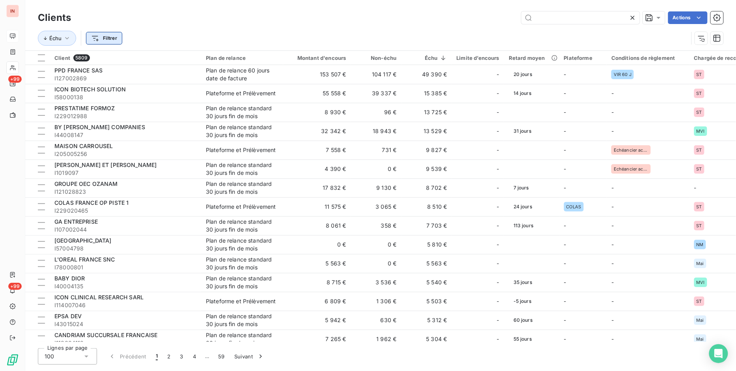
click at [112, 39] on html "IN +99 +99 Clients Actions Échu Filtrer Client 5809 Plan de relance Montant d'e…" at bounding box center [368, 185] width 736 height 371
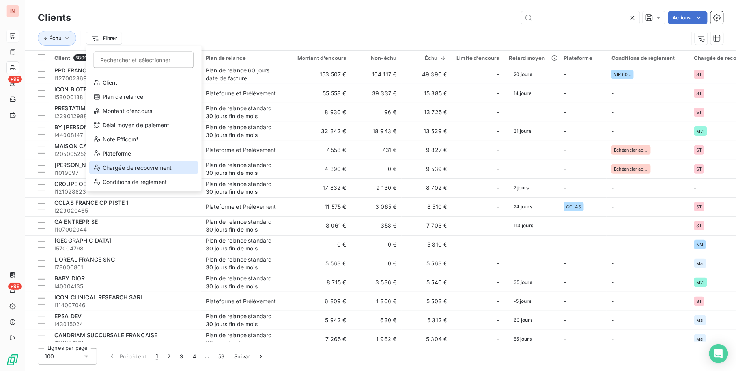
click at [135, 166] on div "Chargée de recouvrement" at bounding box center [143, 168] width 109 height 13
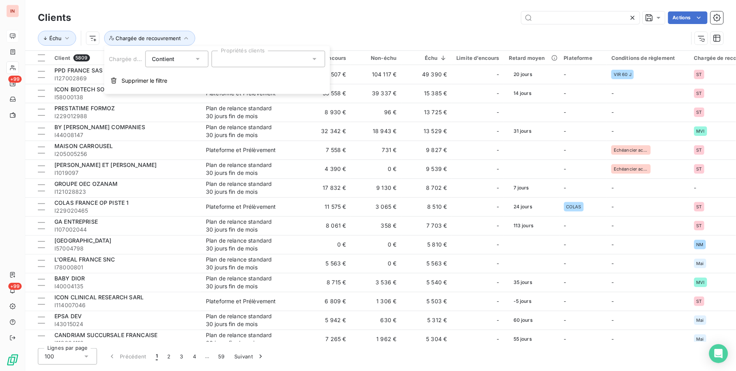
click at [253, 58] on div at bounding box center [268, 59] width 114 height 17
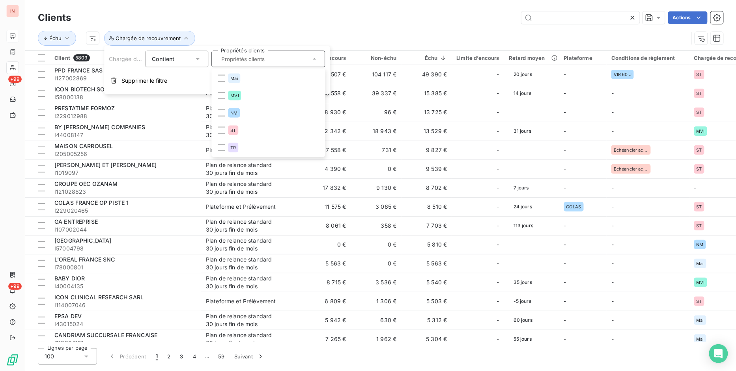
click at [305, 18] on div "Actions" at bounding box center [401, 17] width 643 height 13
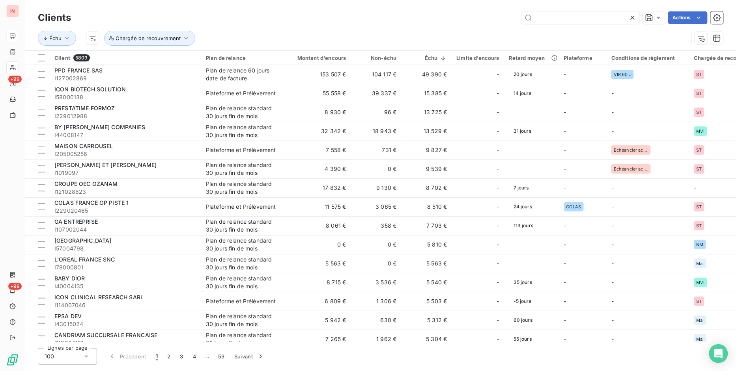
click at [305, 18] on div "Actions" at bounding box center [401, 17] width 643 height 13
click at [182, 36] on icon "button" at bounding box center [186, 38] width 8 height 8
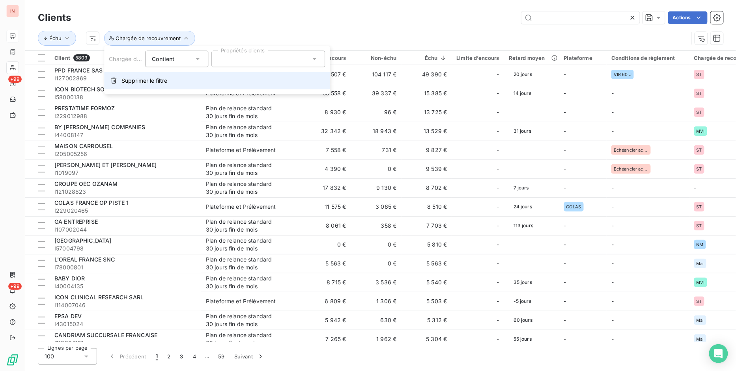
click at [137, 84] on span "Supprimer le filtre" at bounding box center [144, 81] width 46 height 8
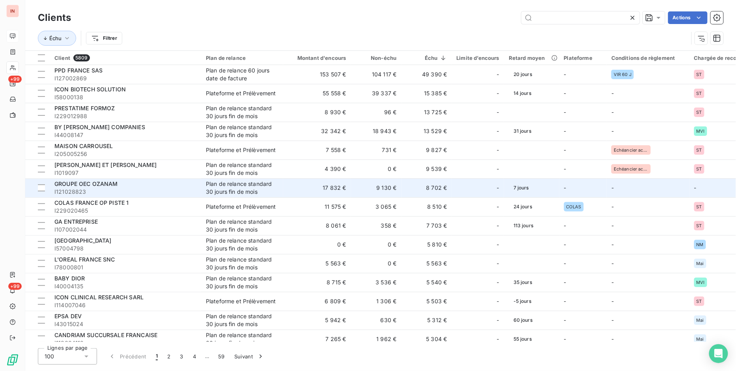
click at [669, 189] on td "-" at bounding box center [647, 188] width 82 height 19
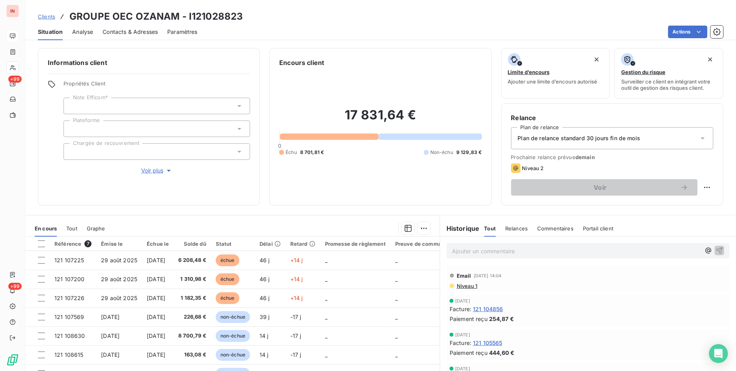
click at [41, 17] on span "Clients" at bounding box center [46, 16] width 17 height 6
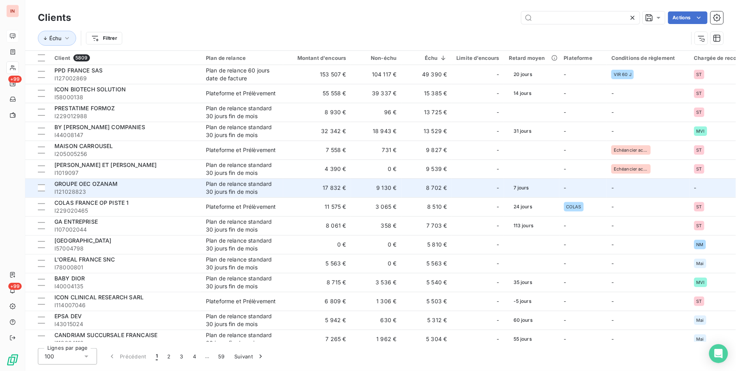
click at [226, 188] on div "Plan de relance standard 30 jours fin de mois" at bounding box center [242, 188] width 73 height 16
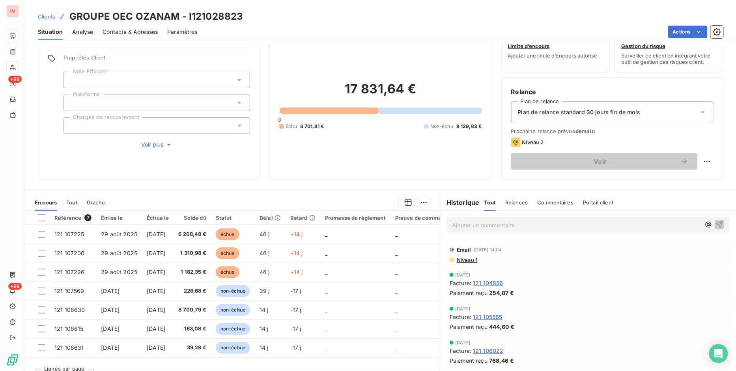
scroll to position [41, 0]
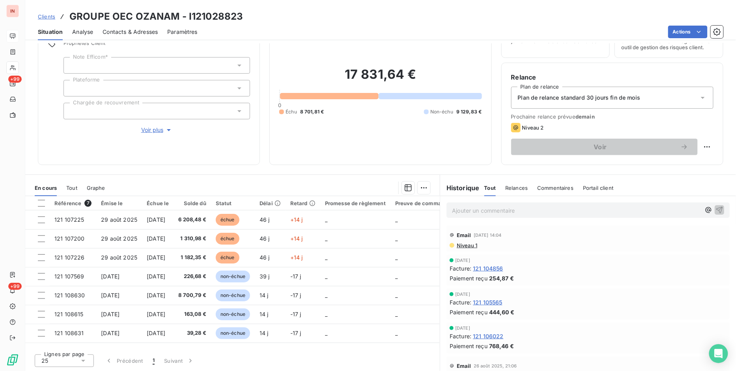
click at [46, 14] on span "Clients" at bounding box center [46, 16] width 17 height 6
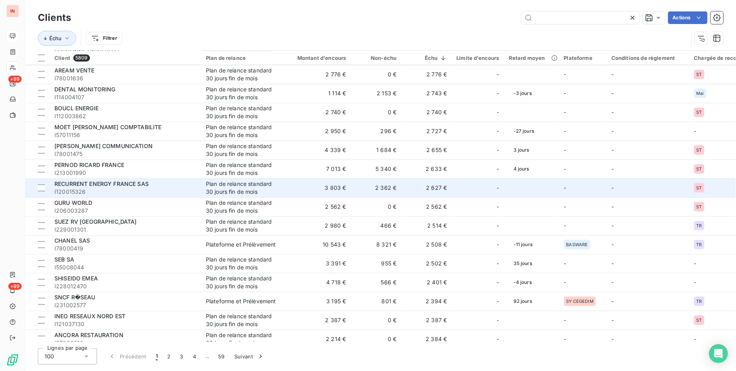
scroll to position [920, 0]
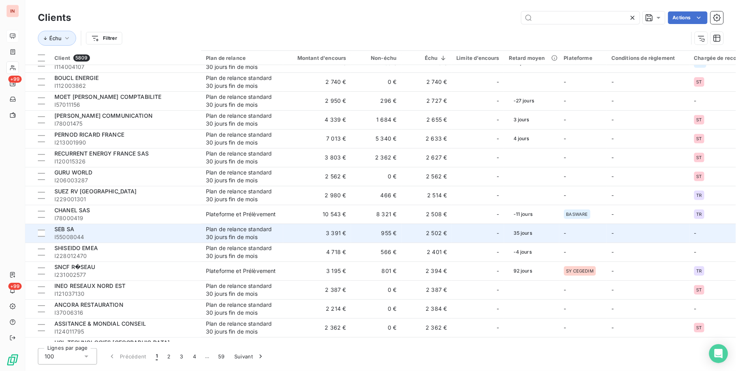
click at [521, 231] on span "35 jours" at bounding box center [523, 233] width 28 height 12
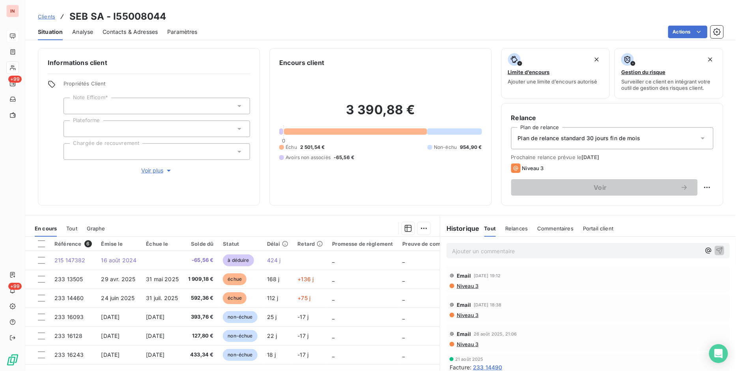
click at [218, 154] on div at bounding box center [156, 152] width 186 height 17
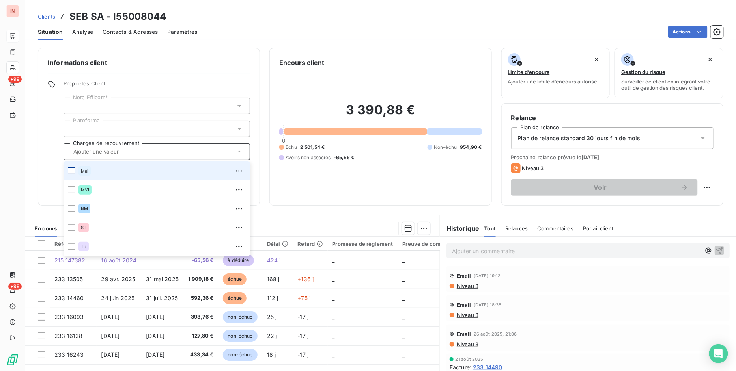
click at [71, 173] on div at bounding box center [71, 171] width 7 height 7
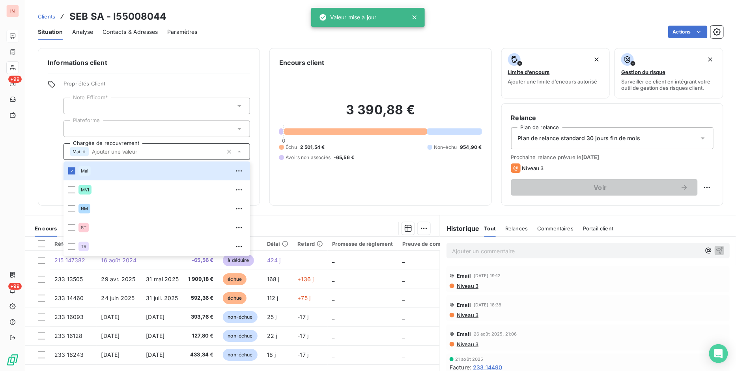
click at [46, 181] on div "Informations client Propriétés Client Note Efficom* Plateforme Chargée de recou…" at bounding box center [149, 127] width 222 height 158
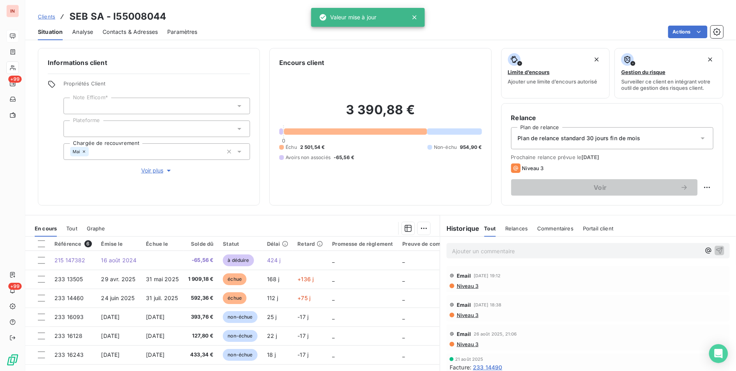
click at [45, 13] on span "Clients" at bounding box center [46, 16] width 17 height 6
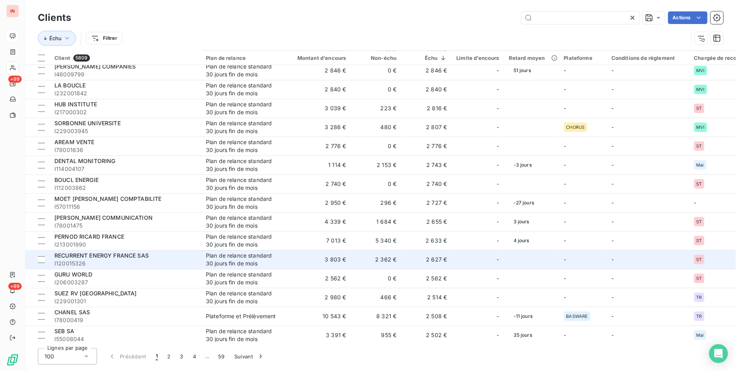
scroll to position [920, 0]
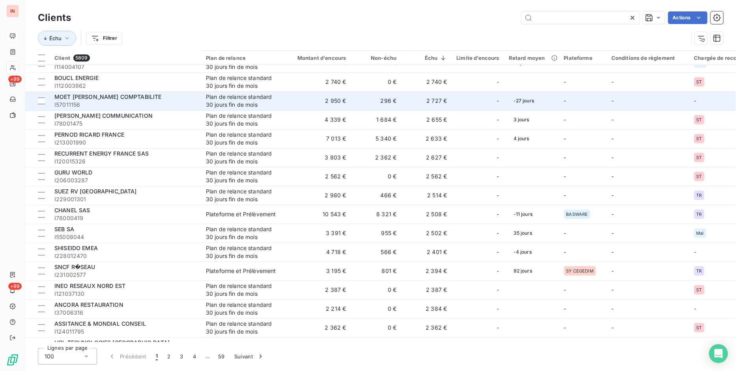
click at [203, 96] on td "Plan de relance standard 30 jours fin de mois" at bounding box center [242, 100] width 82 height 19
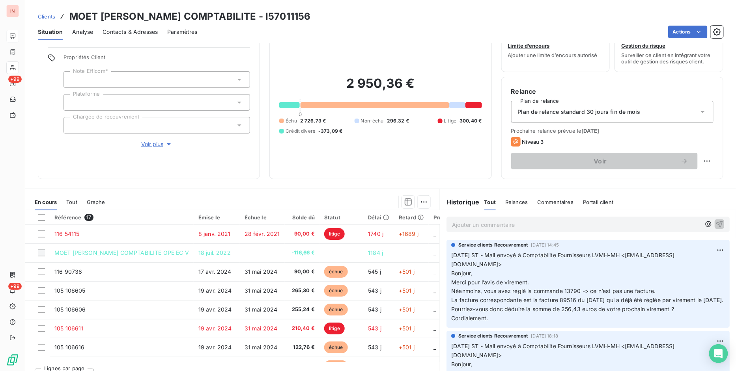
scroll to position [41, 0]
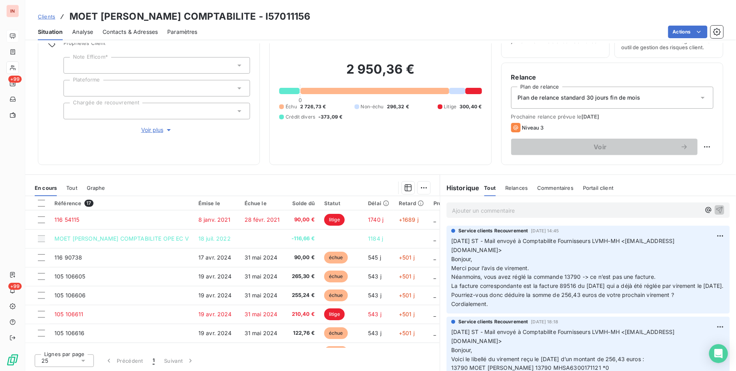
click at [232, 113] on div at bounding box center [156, 111] width 186 height 17
click at [643, 298] on span "Pourriez-vous donc déduire la somme de 256,43 euros de votre prochain virement ?" at bounding box center [562, 295] width 223 height 7
click at [222, 110] on div at bounding box center [156, 111] width 186 height 17
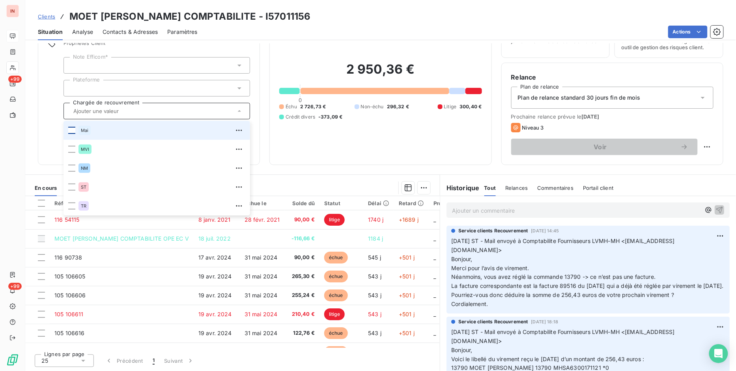
click at [75, 132] on div at bounding box center [71, 130] width 7 height 7
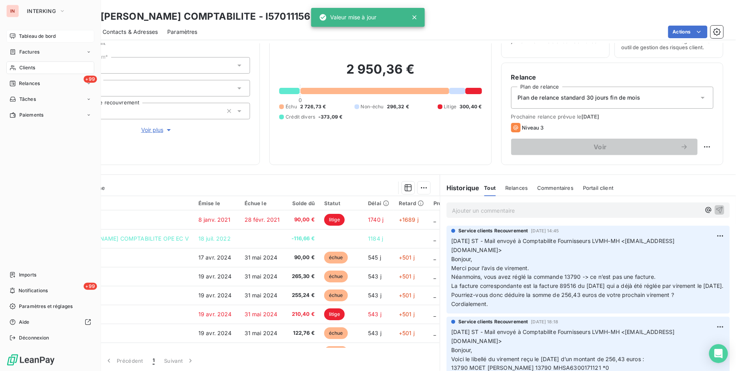
click at [22, 136] on div "Tableau de bord Factures Clients +99 Relances Tâches Paiements Imports +99 Noti…" at bounding box center [50, 187] width 88 height 315
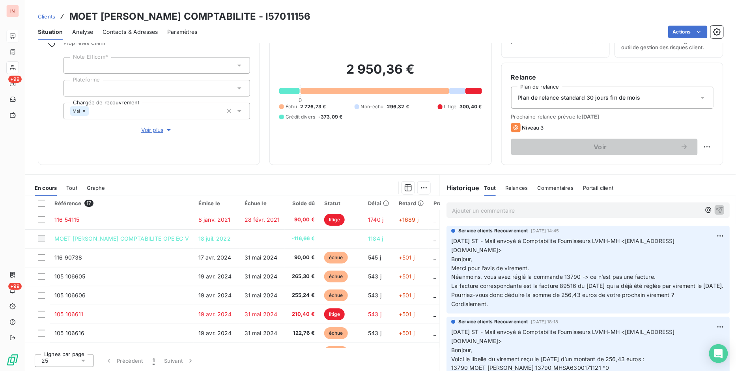
click at [50, 10] on div "Clients MOET [PERSON_NAME] COMPTABILITE - I57011156" at bounding box center [174, 16] width 273 height 14
click at [48, 14] on span "Clients" at bounding box center [46, 16] width 17 height 6
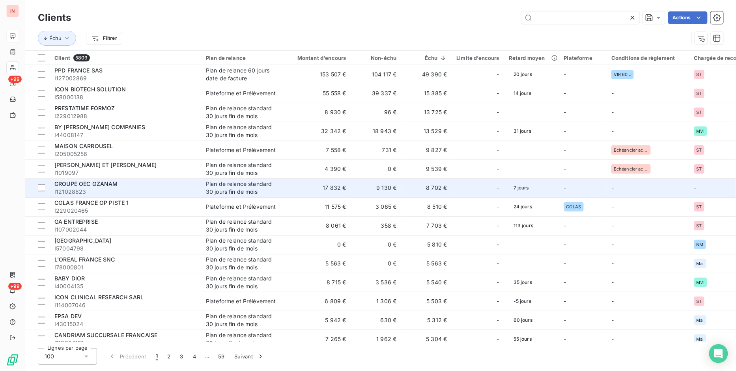
click at [423, 190] on td "8 702 €" at bounding box center [426, 188] width 50 height 19
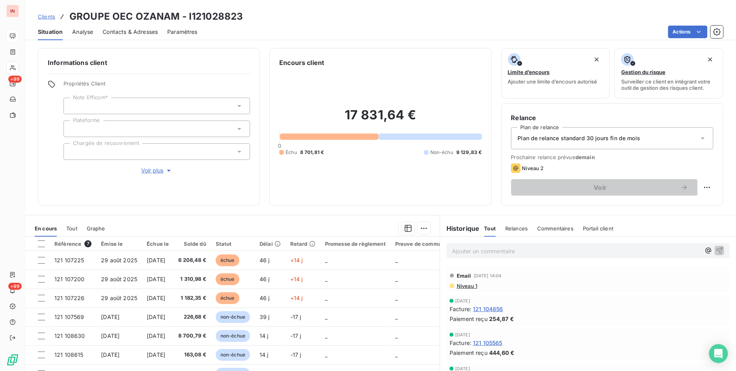
click at [155, 172] on span "Voir plus" at bounding box center [157, 171] width 32 height 8
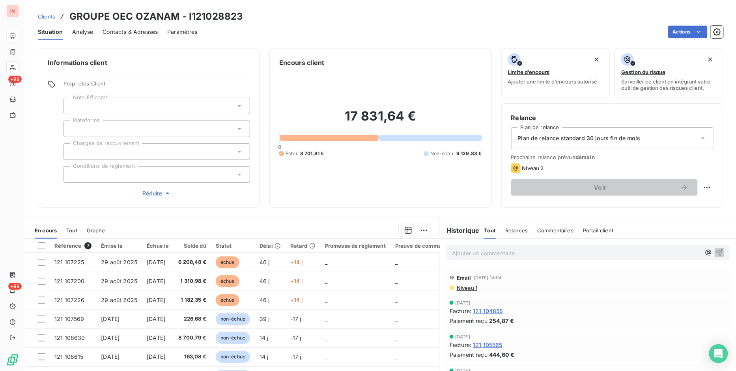
click at [148, 173] on div at bounding box center [156, 174] width 186 height 17
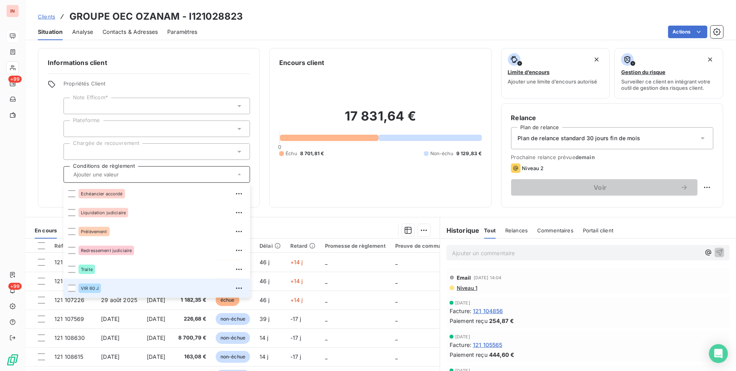
click at [92, 286] on span "VIR 60 J" at bounding box center [90, 288] width 18 height 5
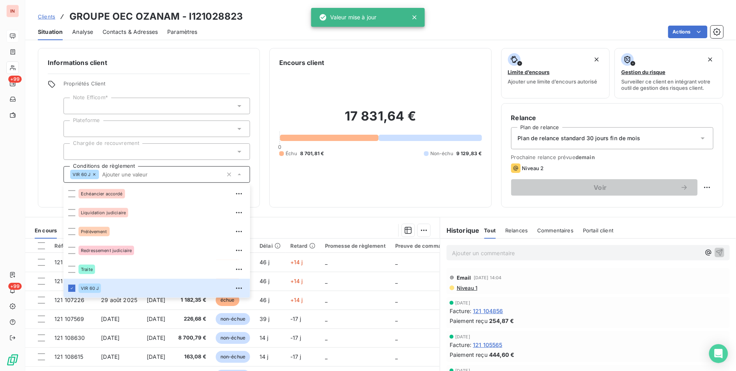
drag, startPoint x: 50, startPoint y: 152, endPoint x: 52, endPoint y: 138, distance: 13.8
click at [50, 151] on div "Propriétés Client Note Efficom* Plateforme Chargée de recouvrement Conditions d…" at bounding box center [149, 138] width 202 height 117
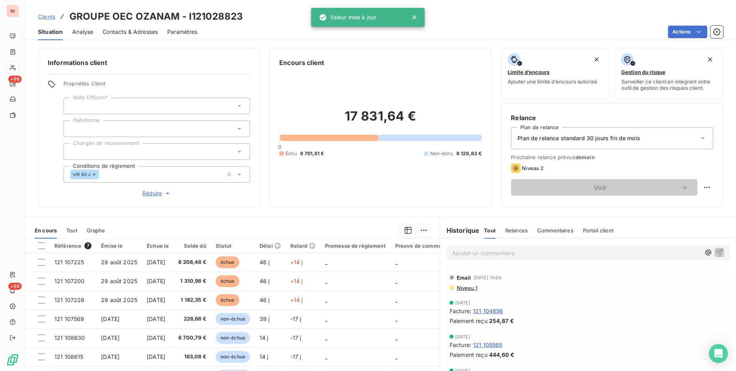
click at [53, 19] on span "Clients" at bounding box center [46, 16] width 17 height 6
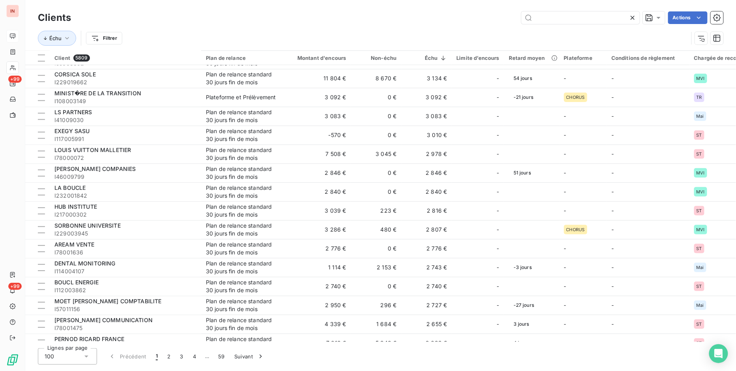
scroll to position [920, 0]
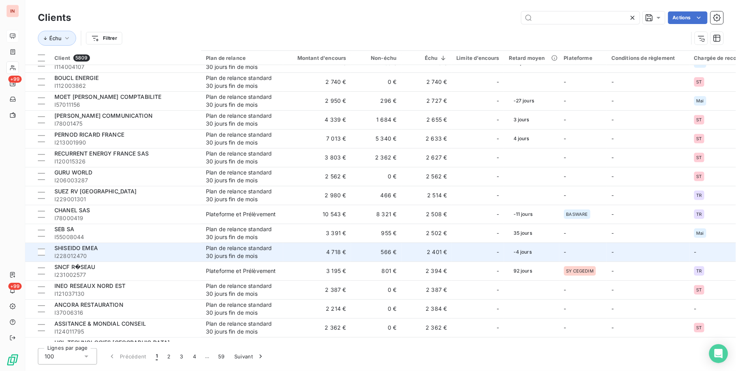
click at [681, 247] on td "-" at bounding box center [647, 252] width 82 height 19
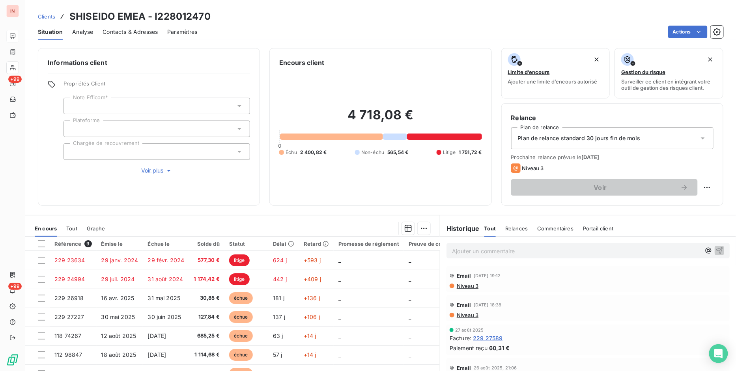
click at [237, 151] on icon at bounding box center [239, 152] width 4 height 2
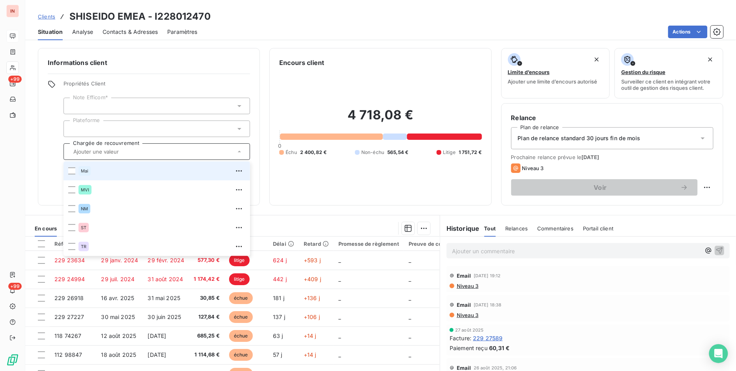
click at [238, 151] on icon at bounding box center [239, 152] width 3 height 2
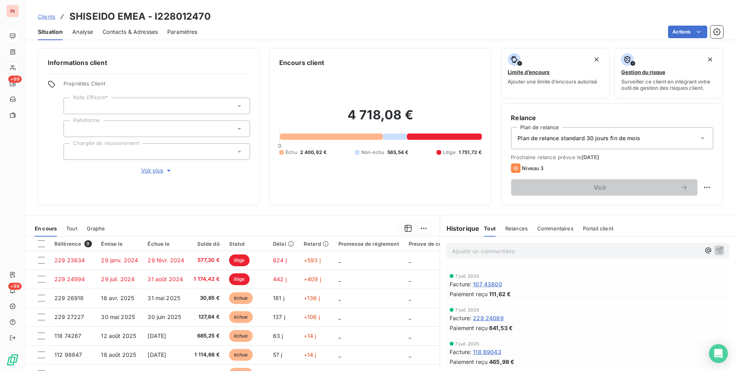
scroll to position [408, 0]
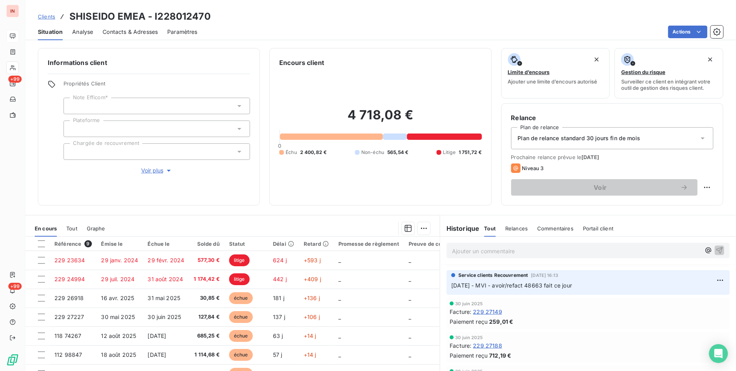
click at [173, 155] on div at bounding box center [156, 152] width 186 height 17
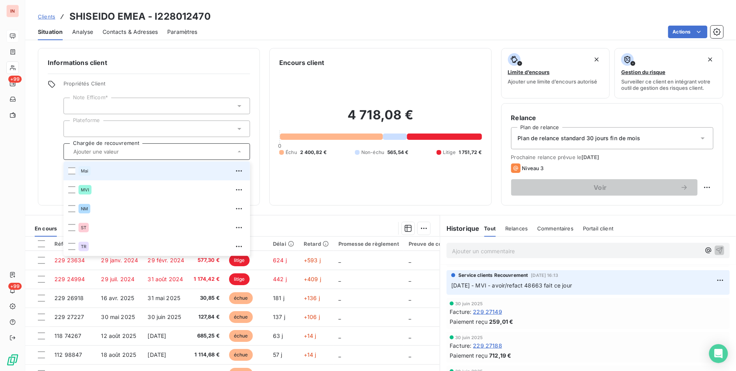
drag, startPoint x: 71, startPoint y: 168, endPoint x: 91, endPoint y: 170, distance: 19.5
click at [71, 168] on div at bounding box center [71, 171] width 7 height 7
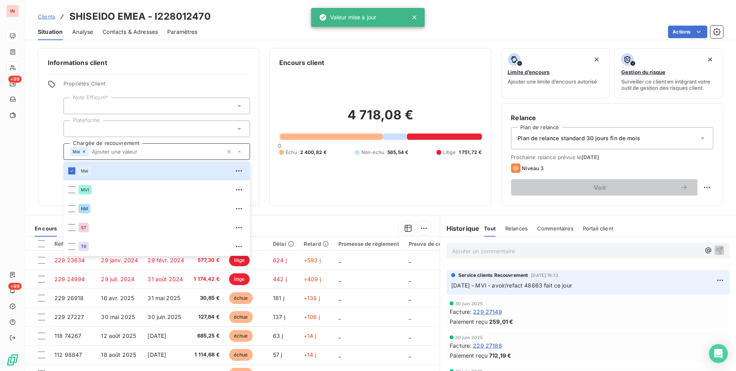
click at [48, 17] on span "Clients" at bounding box center [46, 16] width 17 height 6
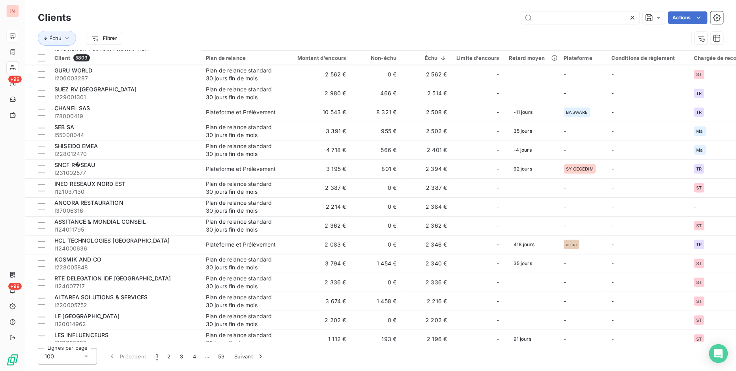
scroll to position [1124, 0]
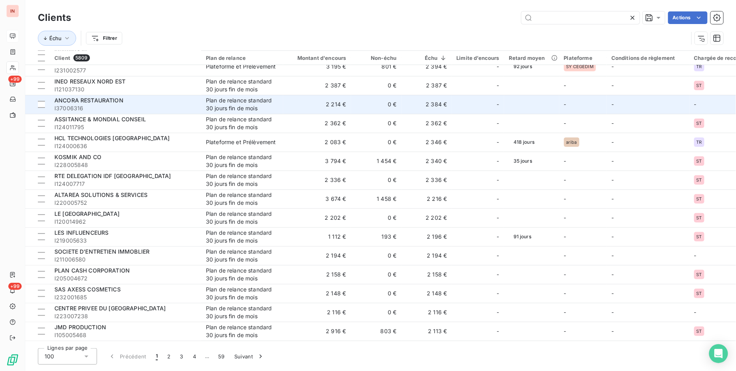
click at [664, 108] on td "-" at bounding box center [647, 104] width 82 height 19
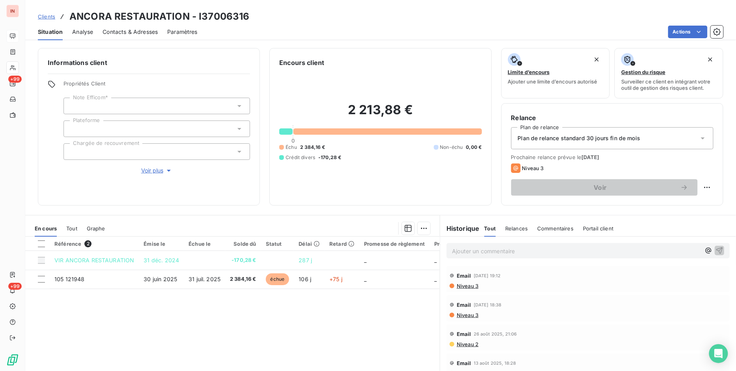
click at [224, 155] on div at bounding box center [156, 152] width 186 height 17
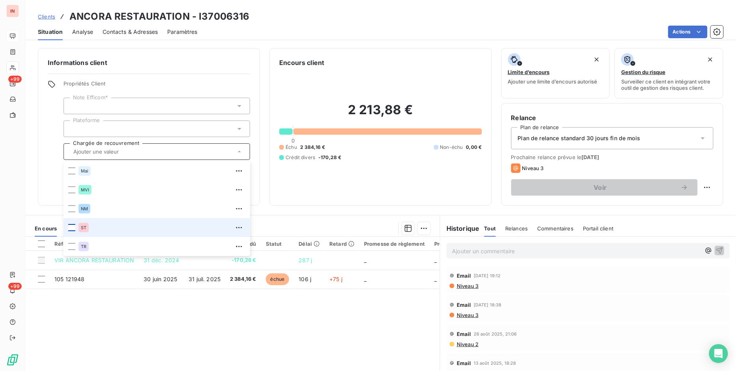
drag, startPoint x: 74, startPoint y: 226, endPoint x: 174, endPoint y: 227, distance: 100.5
click at [74, 226] on div at bounding box center [71, 227] width 7 height 7
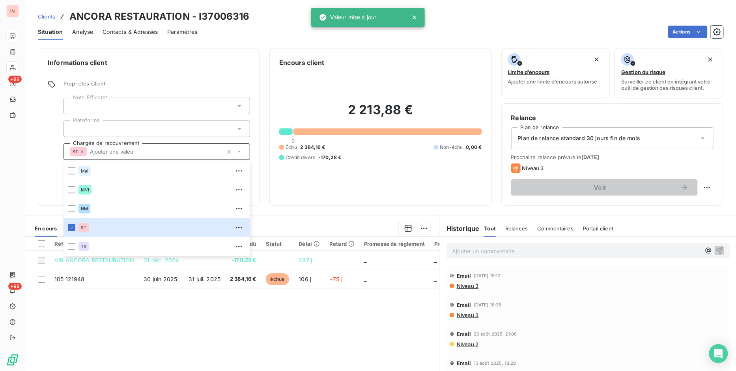
click at [49, 14] on span "Clients" at bounding box center [46, 16] width 17 height 6
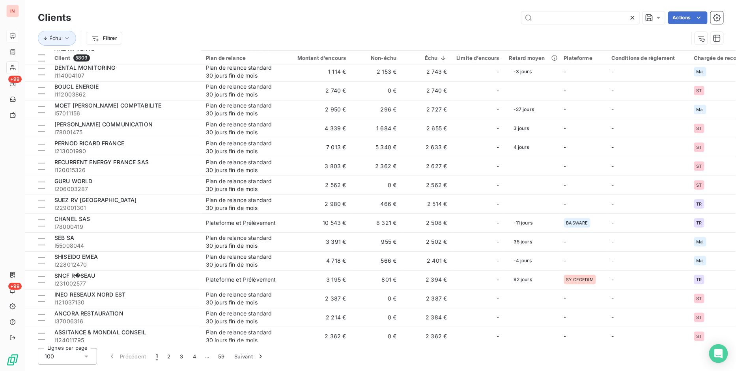
scroll to position [818, 0]
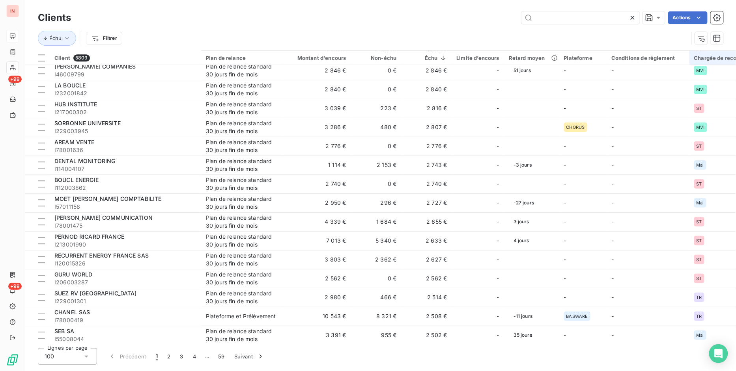
click at [710, 59] on div "Chargée de recouvrement" at bounding box center [732, 58] width 77 height 6
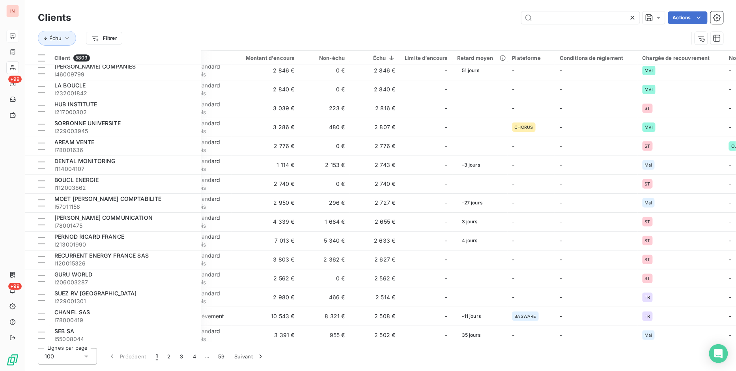
scroll to position [818, 69]
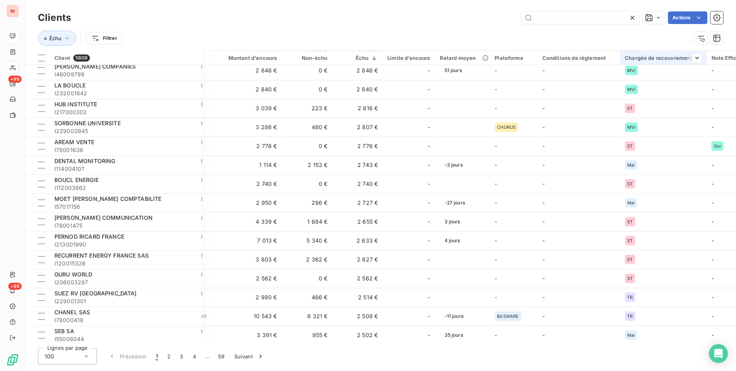
click at [686, 54] on div at bounding box center [694, 57] width 16 height 9
click at [697, 57] on html "IN +99 +99 Clients Actions Échu Filtrer Client 5809 Plan de relance Montant d'e…" at bounding box center [368, 185] width 736 height 371
click at [688, 81] on div at bounding box center [637, 79] width 114 height 17
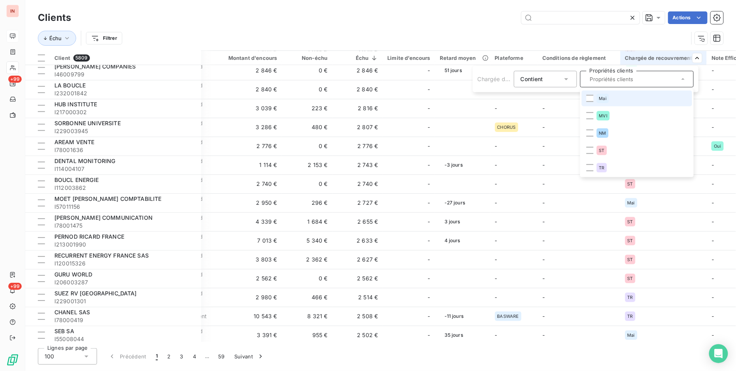
click at [565, 78] on icon at bounding box center [566, 79] width 4 height 2
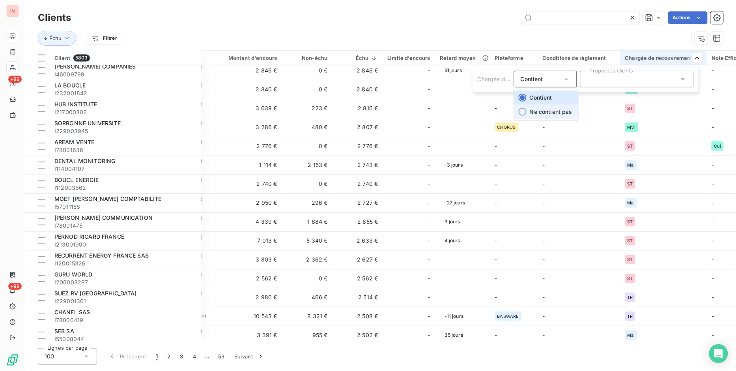
click at [555, 108] on span "Ne contient pas" at bounding box center [550, 111] width 43 height 7
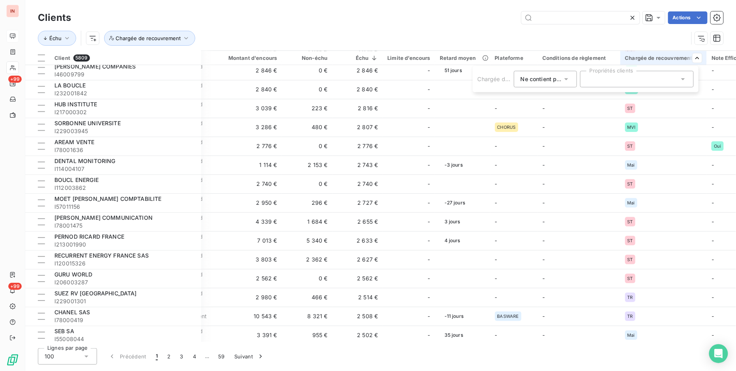
click at [647, 84] on div at bounding box center [637, 79] width 114 height 17
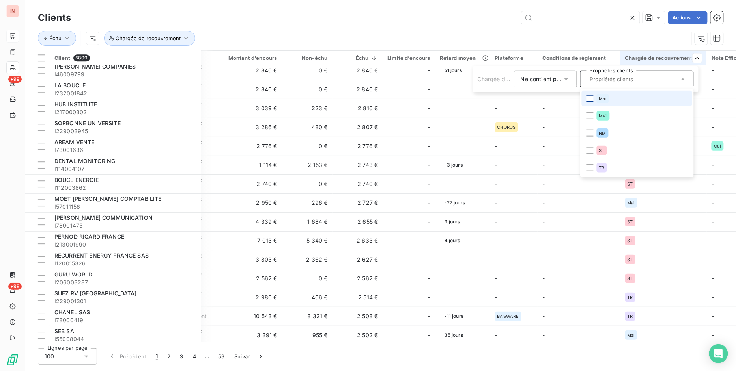
click at [592, 101] on div at bounding box center [589, 98] width 7 height 7
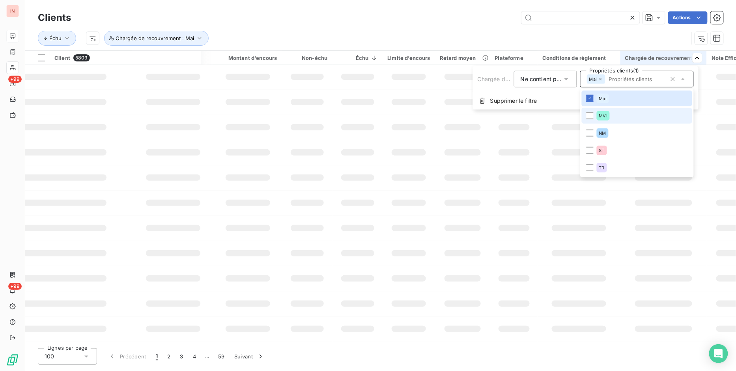
click at [593, 119] on li "MVI" at bounding box center [637, 116] width 110 height 16
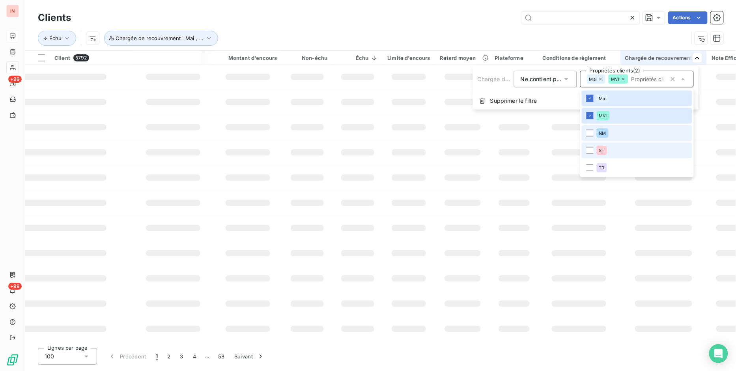
click at [588, 137] on li "NM" at bounding box center [637, 133] width 110 height 16
click at [588, 151] on div at bounding box center [589, 150] width 7 height 7
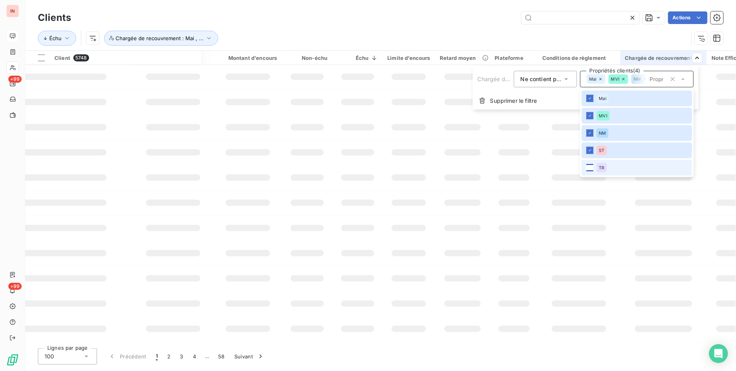
click at [589, 169] on div at bounding box center [589, 167] width 7 height 7
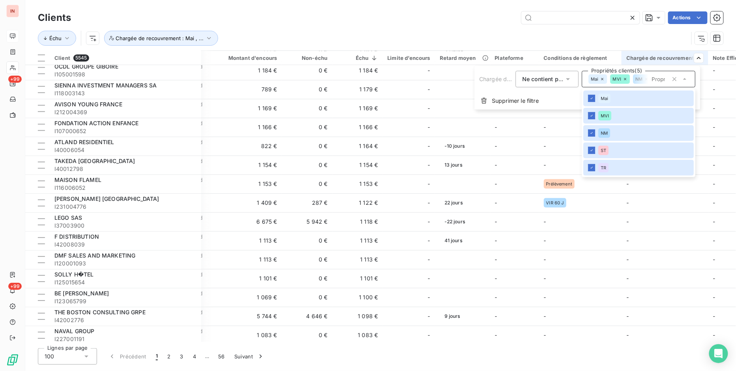
click at [440, 18] on html "IN +99 +99 Clients Actions Échu Chargée de recouvrement : Mai , ... Client 5545…" at bounding box center [368, 185] width 736 height 371
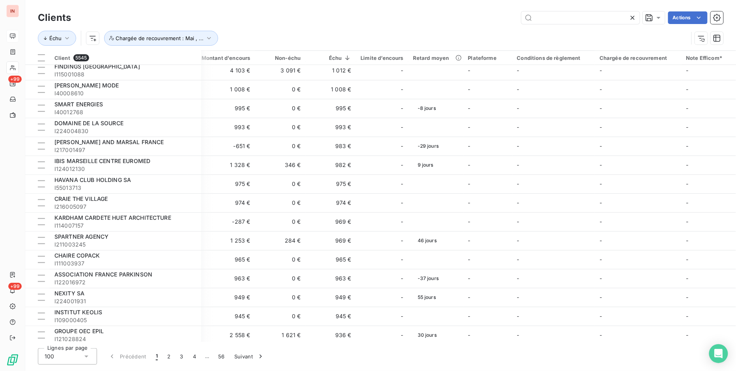
scroll to position [1618, 96]
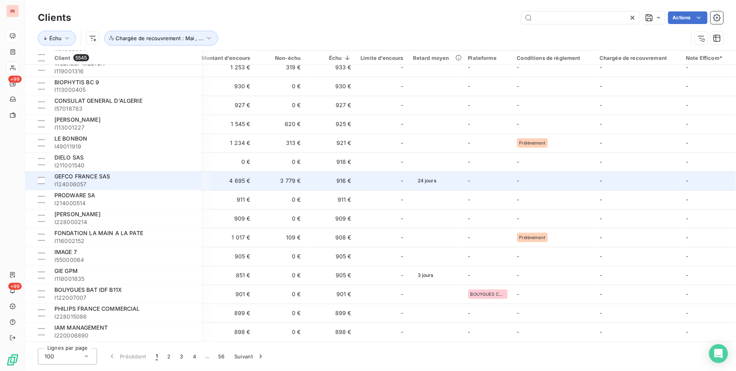
click at [93, 181] on span "I124006057" at bounding box center [125, 185] width 142 height 8
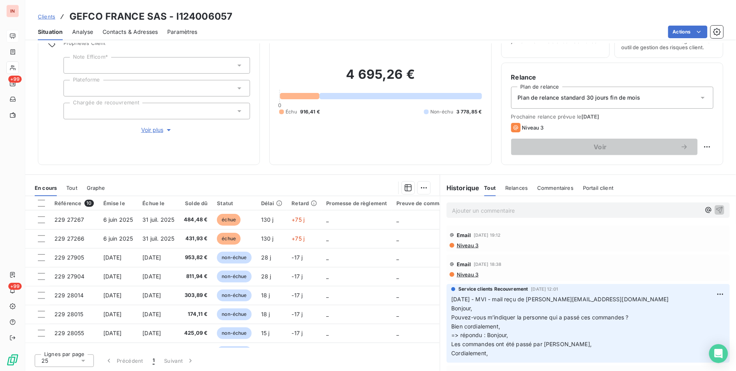
click at [45, 15] on span "Clients" at bounding box center [46, 16] width 17 height 6
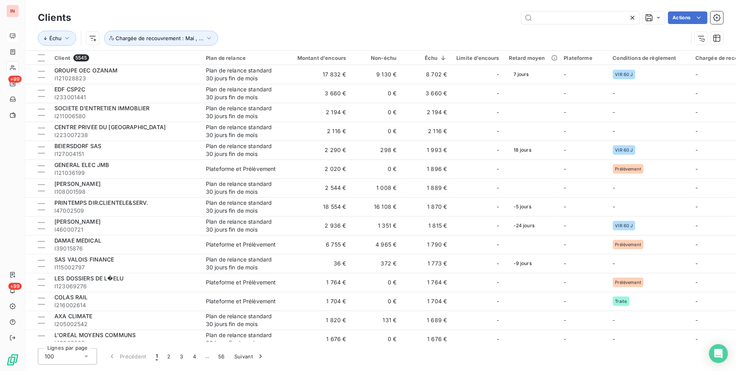
click at [456, 12] on div "Actions" at bounding box center [401, 17] width 643 height 13
click at [440, 13] on div "Actions" at bounding box center [401, 17] width 643 height 13
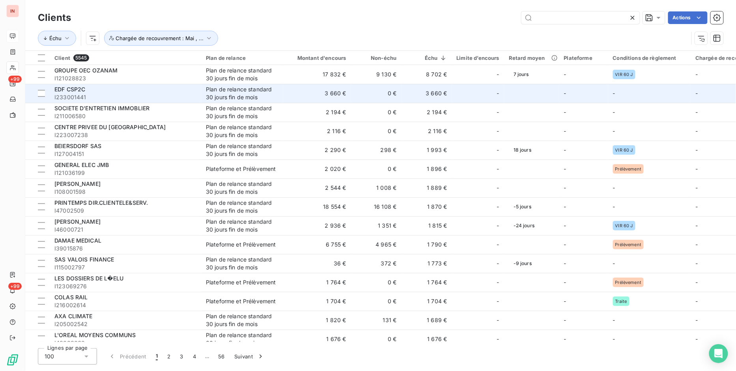
click at [289, 95] on td "3 660 €" at bounding box center [317, 93] width 68 height 19
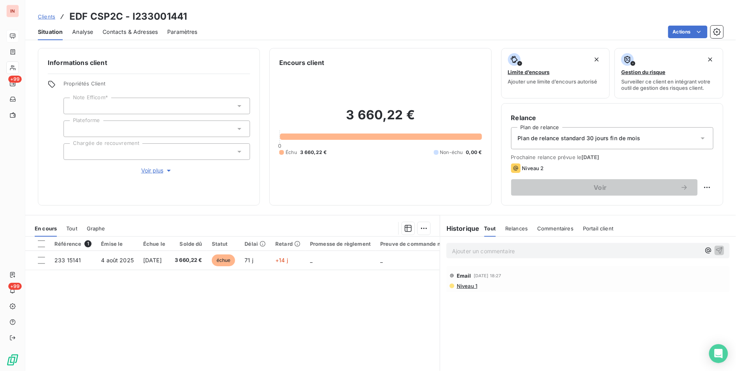
click at [200, 154] on div at bounding box center [156, 152] width 186 height 17
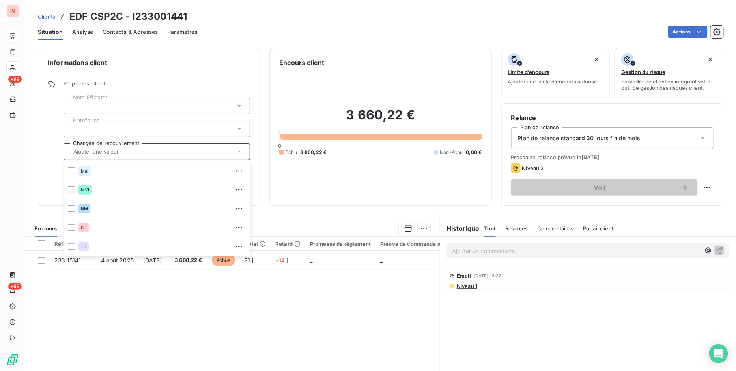
click at [37, 127] on div "Informations client Propriétés Client Note Efficom* Plateforme Chargée de recou…" at bounding box center [380, 127] width 710 height 158
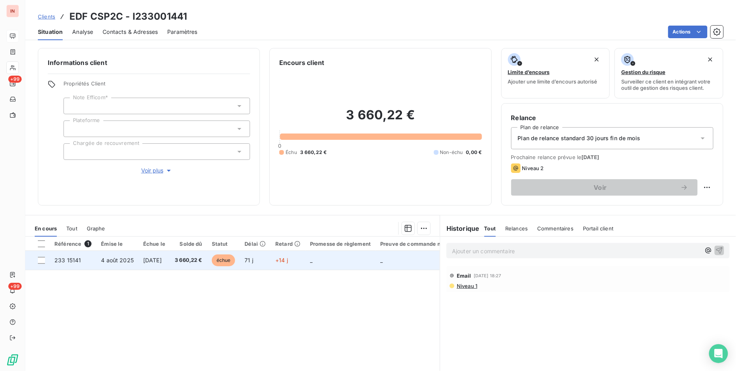
click at [170, 263] on td "[DATE]" at bounding box center [154, 260] width 32 height 19
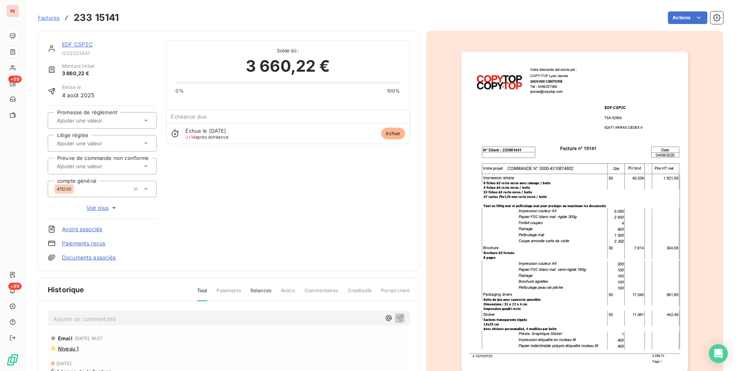
click at [95, 262] on div "EDF CSP2C I233001441 Montant initial 3 660,22 € Émise le [DATE] Promesse de règ…" at bounding box center [229, 151] width 382 height 241
click at [96, 254] on link "Documents associés" at bounding box center [89, 258] width 54 height 8
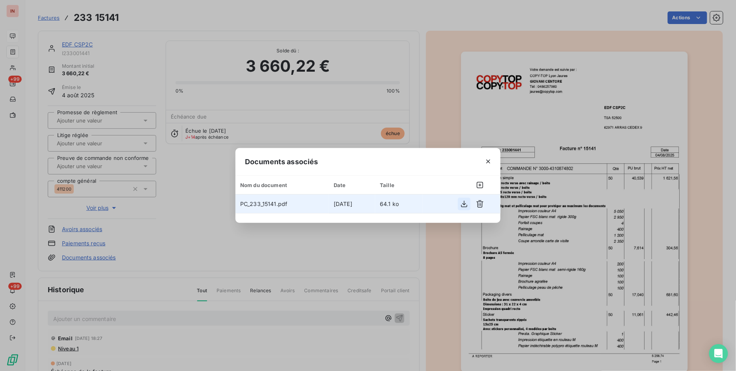
click at [466, 205] on icon "button" at bounding box center [464, 204] width 8 height 8
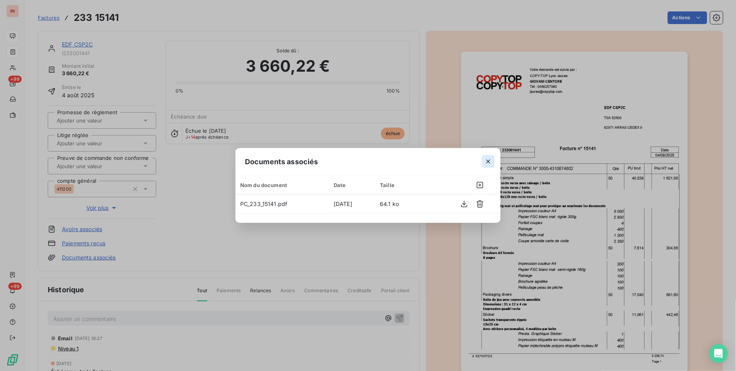
click at [485, 162] on icon "button" at bounding box center [488, 162] width 8 height 8
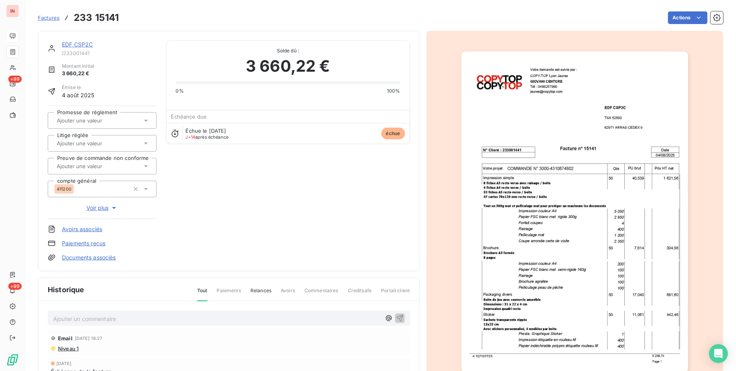
click at [79, 43] on link "EDF CSP2C" at bounding box center [77, 44] width 31 height 7
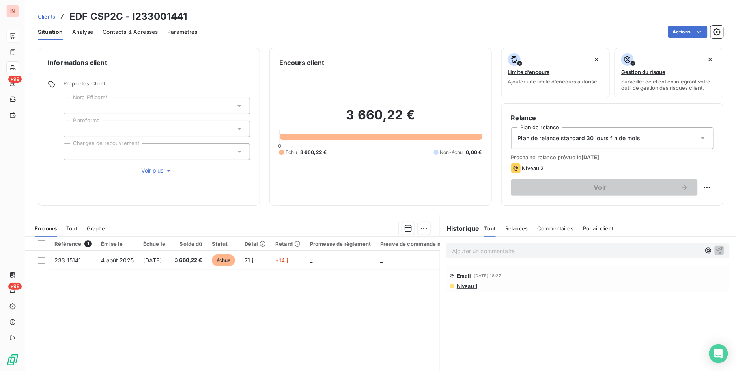
click at [149, 152] on div at bounding box center [156, 152] width 186 height 17
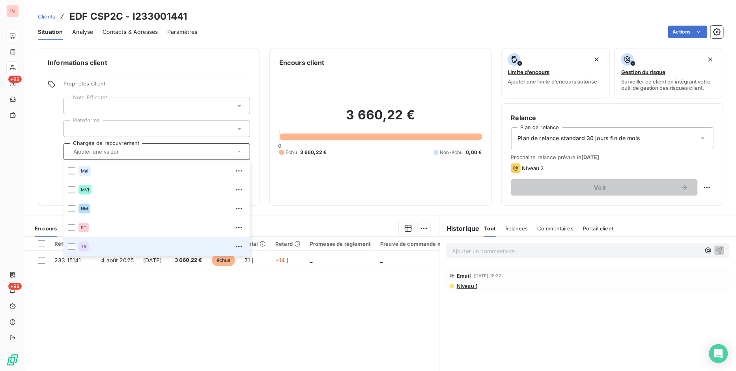
click at [77, 249] on li "TR" at bounding box center [156, 246] width 186 height 19
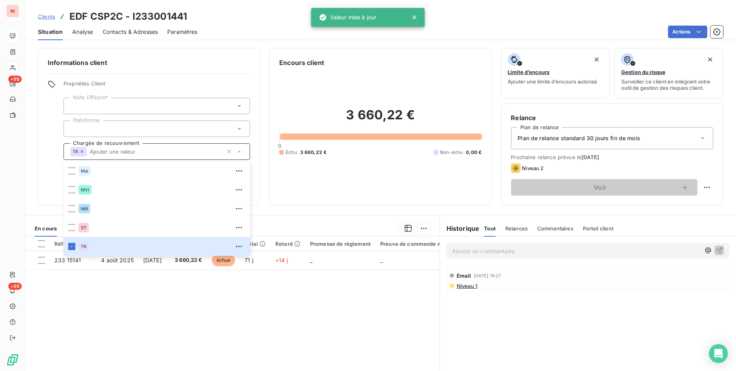
click at [48, 14] on span "Clients" at bounding box center [46, 16] width 17 height 6
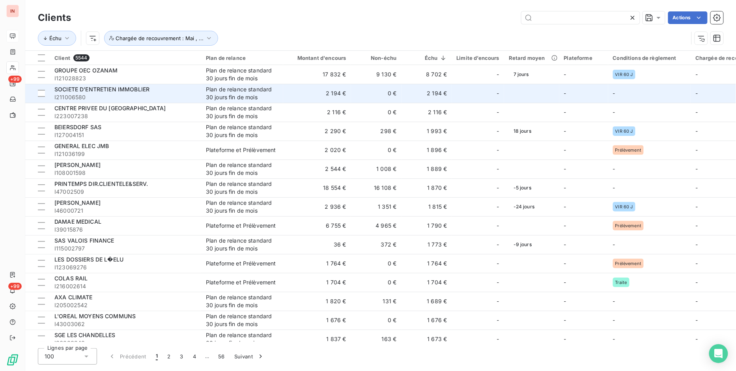
click at [234, 90] on div "Plan de relance standard 30 jours fin de mois" at bounding box center [242, 94] width 73 height 16
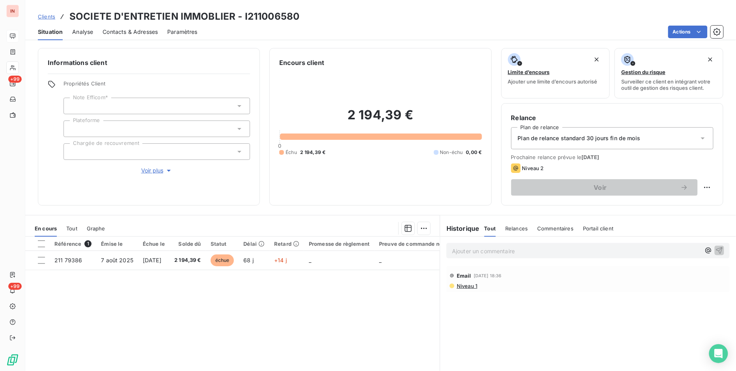
click at [46, 15] on span "Clients" at bounding box center [46, 16] width 17 height 6
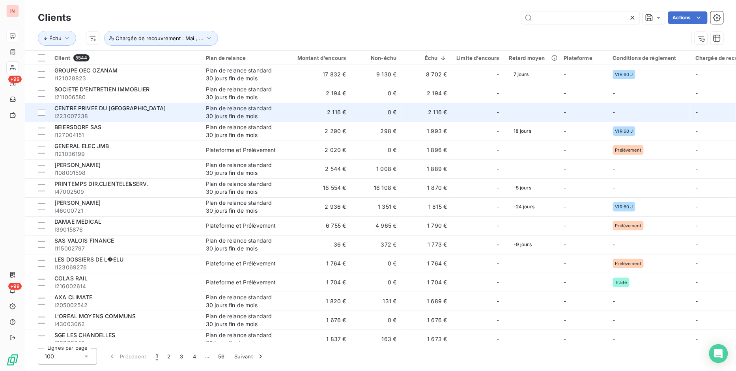
click at [141, 121] on td "CENTRE PRIVEE DU [GEOGRAPHIC_DATA] I223007238" at bounding box center [125, 112] width 151 height 19
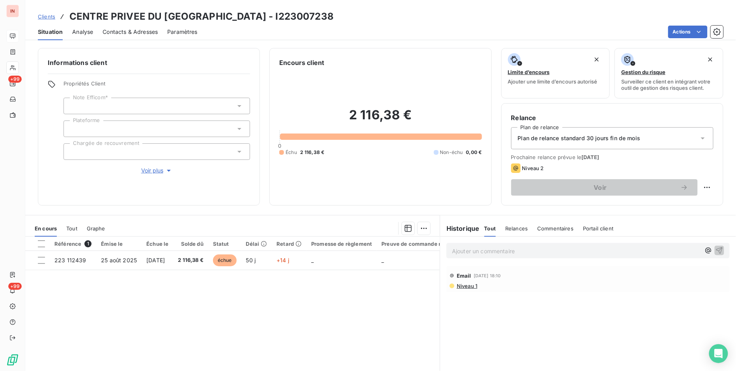
click at [45, 13] on span "Clients" at bounding box center [46, 16] width 17 height 6
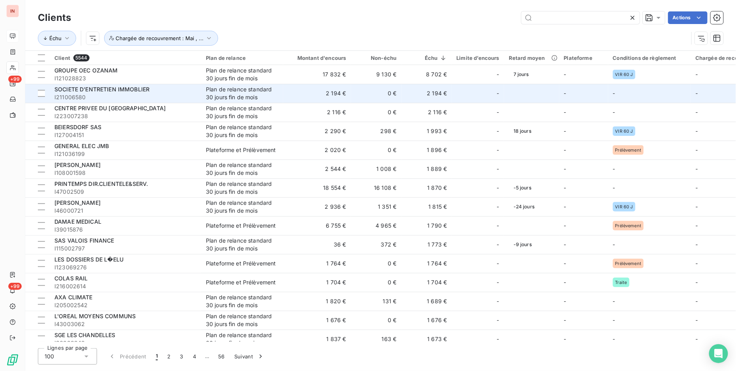
click at [149, 95] on span "I211006580" at bounding box center [125, 97] width 142 height 8
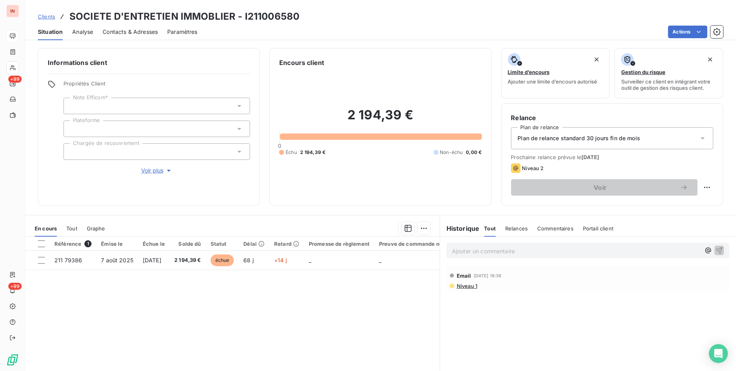
click at [170, 149] on div at bounding box center [156, 152] width 186 height 17
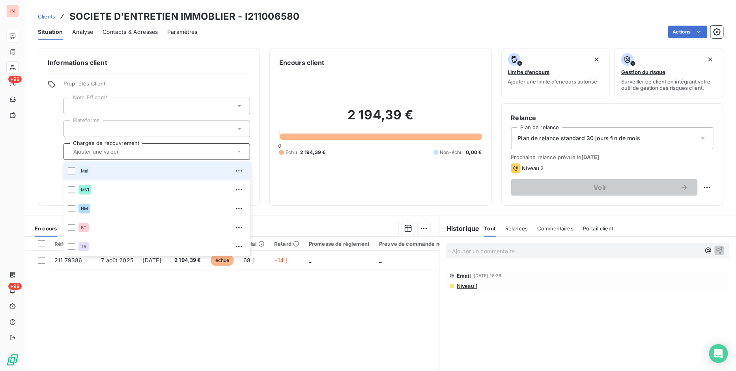
click at [170, 147] on div at bounding box center [156, 152] width 186 height 17
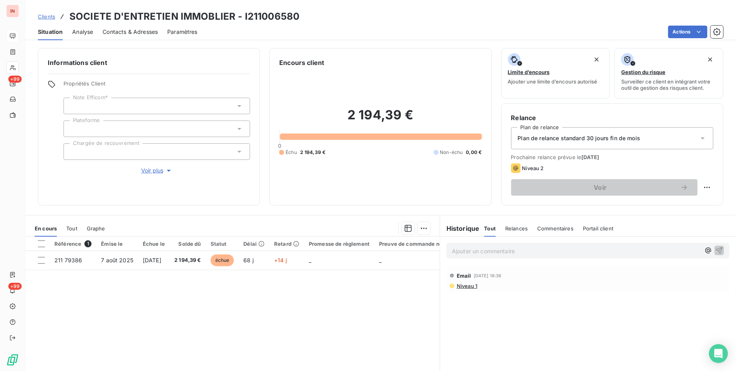
click at [467, 285] on span "Niveau 1" at bounding box center [466, 286] width 21 height 6
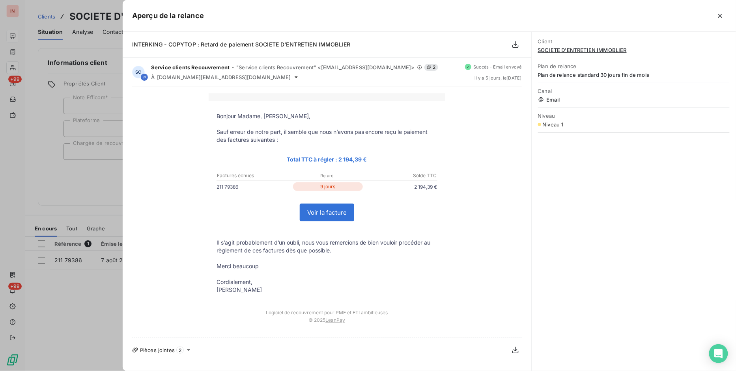
click at [66, 177] on div at bounding box center [368, 185] width 736 height 371
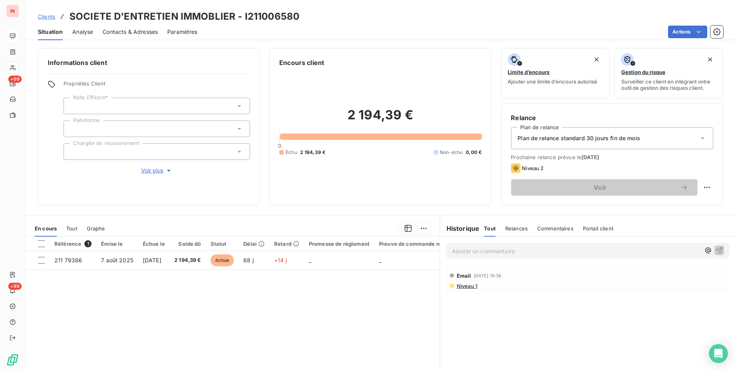
click at [53, 14] on span "Clients" at bounding box center [46, 16] width 17 height 6
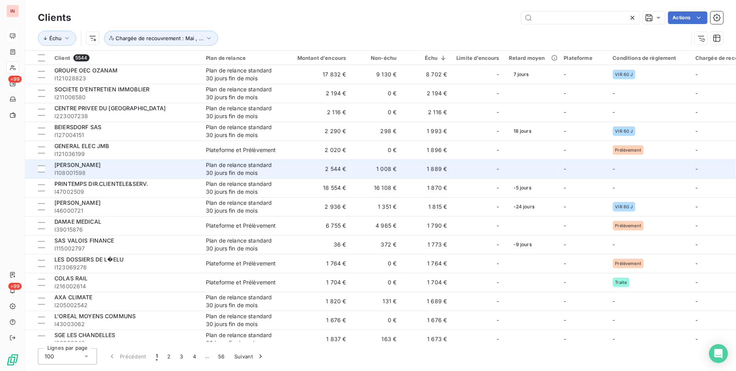
click at [380, 169] on td "1 008 €" at bounding box center [376, 169] width 50 height 19
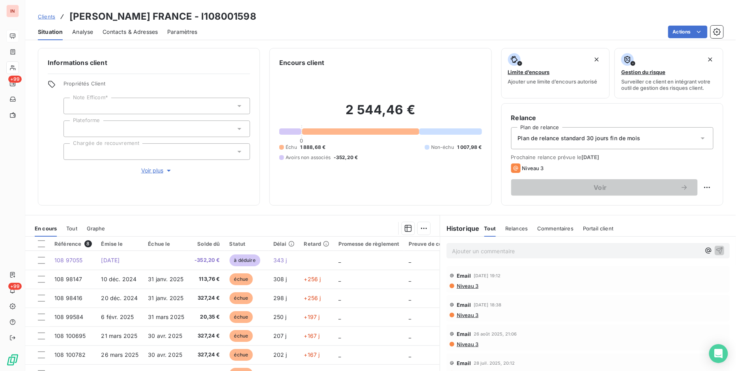
click at [257, 210] on div "Informations client Propriétés Client Note Efficom* Plateforme Chargée de recou…" at bounding box center [380, 207] width 710 height 328
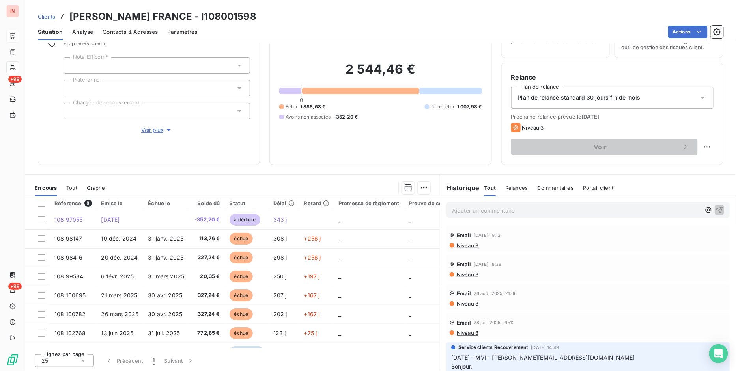
click at [142, 112] on div at bounding box center [156, 111] width 186 height 17
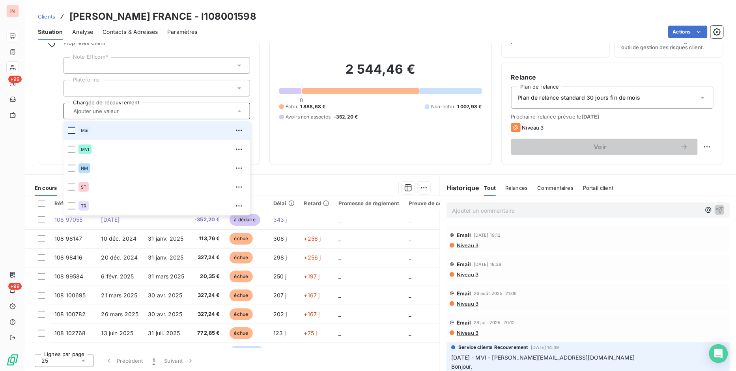
click at [72, 128] on div at bounding box center [71, 130] width 7 height 7
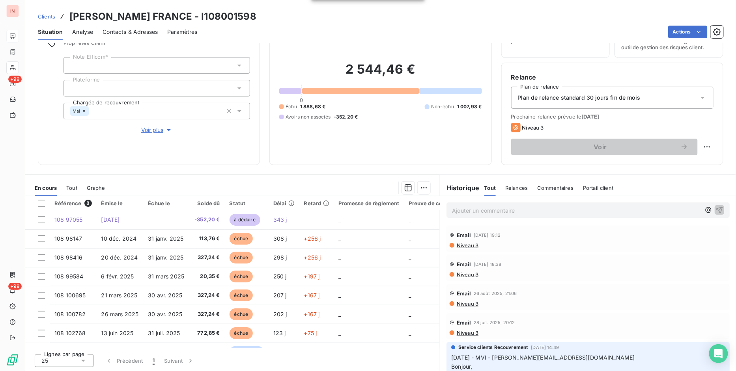
click at [52, 145] on div "Informations client Propriétés Client Note Efficom* Plateforme Chargée de recou…" at bounding box center [149, 86] width 222 height 158
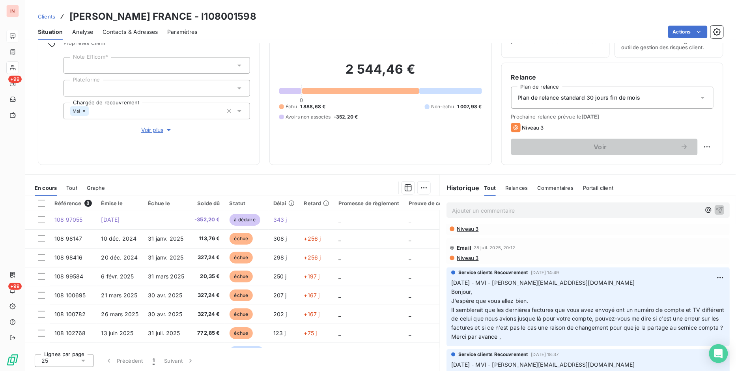
scroll to position [102, 0]
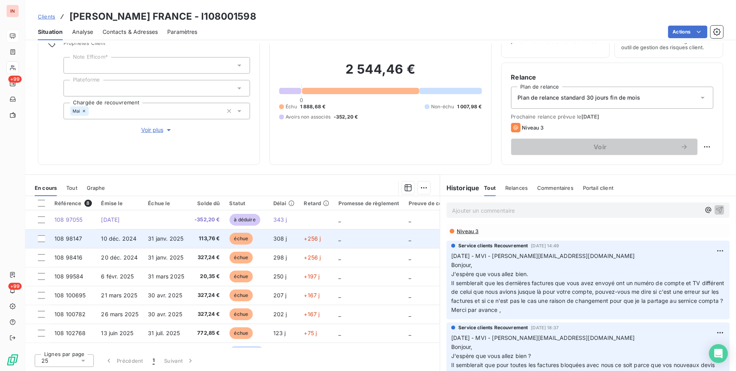
click at [220, 242] on td "113,76 €" at bounding box center [207, 238] width 36 height 19
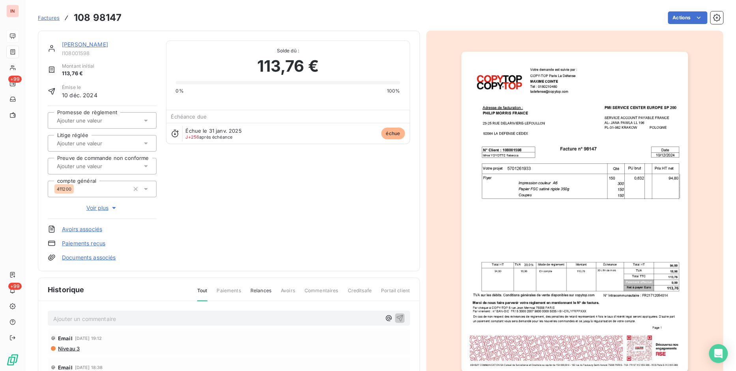
click at [82, 43] on link "[PERSON_NAME]" at bounding box center [85, 44] width 46 height 7
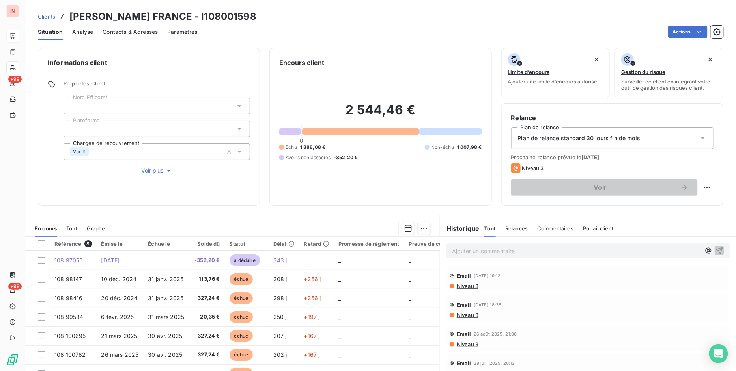
click at [45, 13] on span "Clients" at bounding box center [46, 16] width 17 height 6
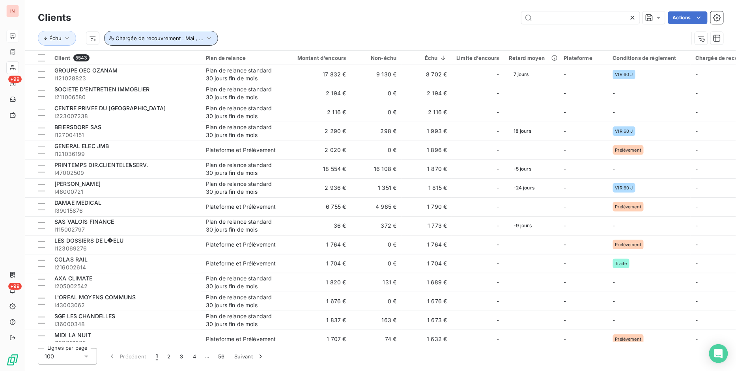
click at [210, 39] on button "Chargée de recouvrement : Mai , ..." at bounding box center [161, 38] width 114 height 15
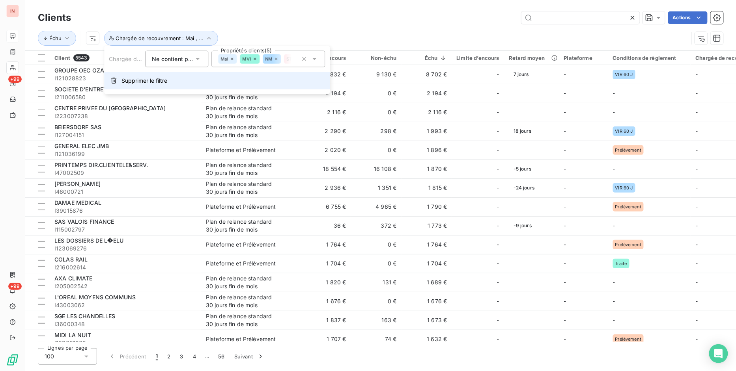
click at [164, 83] on span "Supprimer le filtre" at bounding box center [144, 81] width 46 height 8
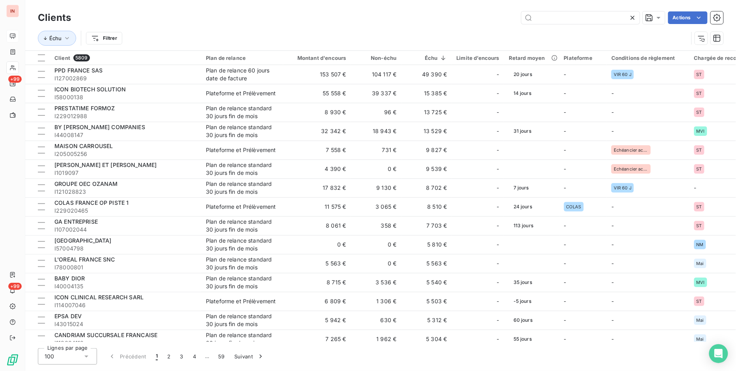
click at [344, 21] on div "Actions" at bounding box center [401, 17] width 643 height 13
click at [263, 24] on div "Clients Actions" at bounding box center [380, 17] width 685 height 17
click at [683, 17] on html "IN +99 +99 Clients Actions Échu Filtrer Client 5809 Plan de relance Montant d'e…" at bounding box center [368, 185] width 736 height 371
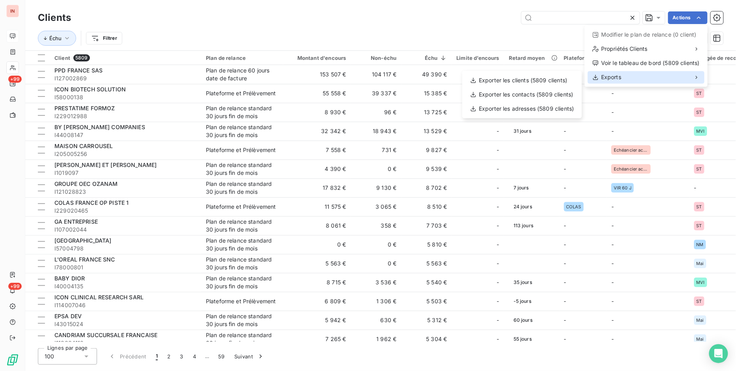
click at [621, 79] on div "Exports" at bounding box center [645, 77] width 117 height 13
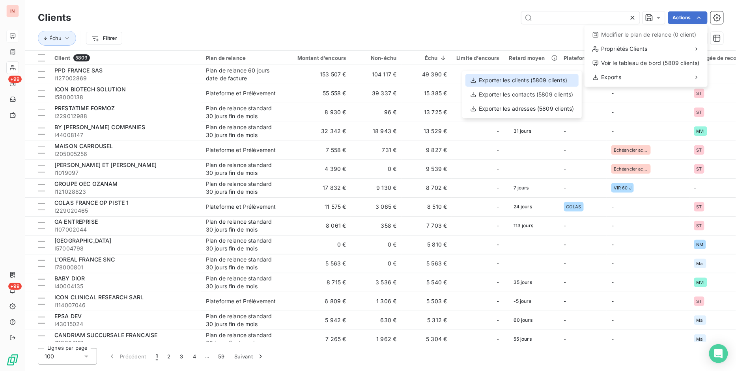
click at [513, 82] on div "Exporter les clients (5809 clients)" at bounding box center [521, 80] width 113 height 13
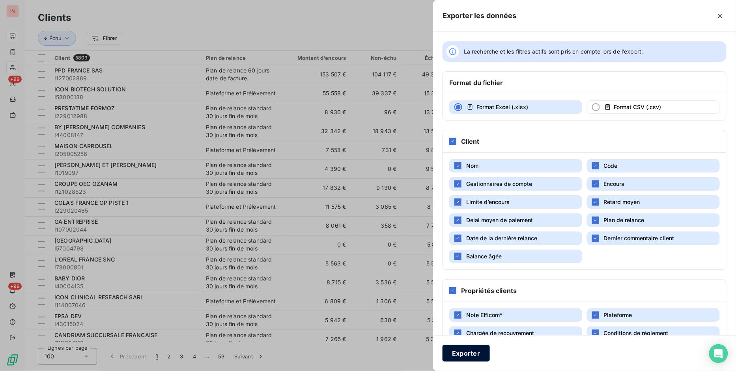
click at [470, 351] on button "Exporter" at bounding box center [465, 353] width 47 height 17
